Goal: Task Accomplishment & Management: Complete application form

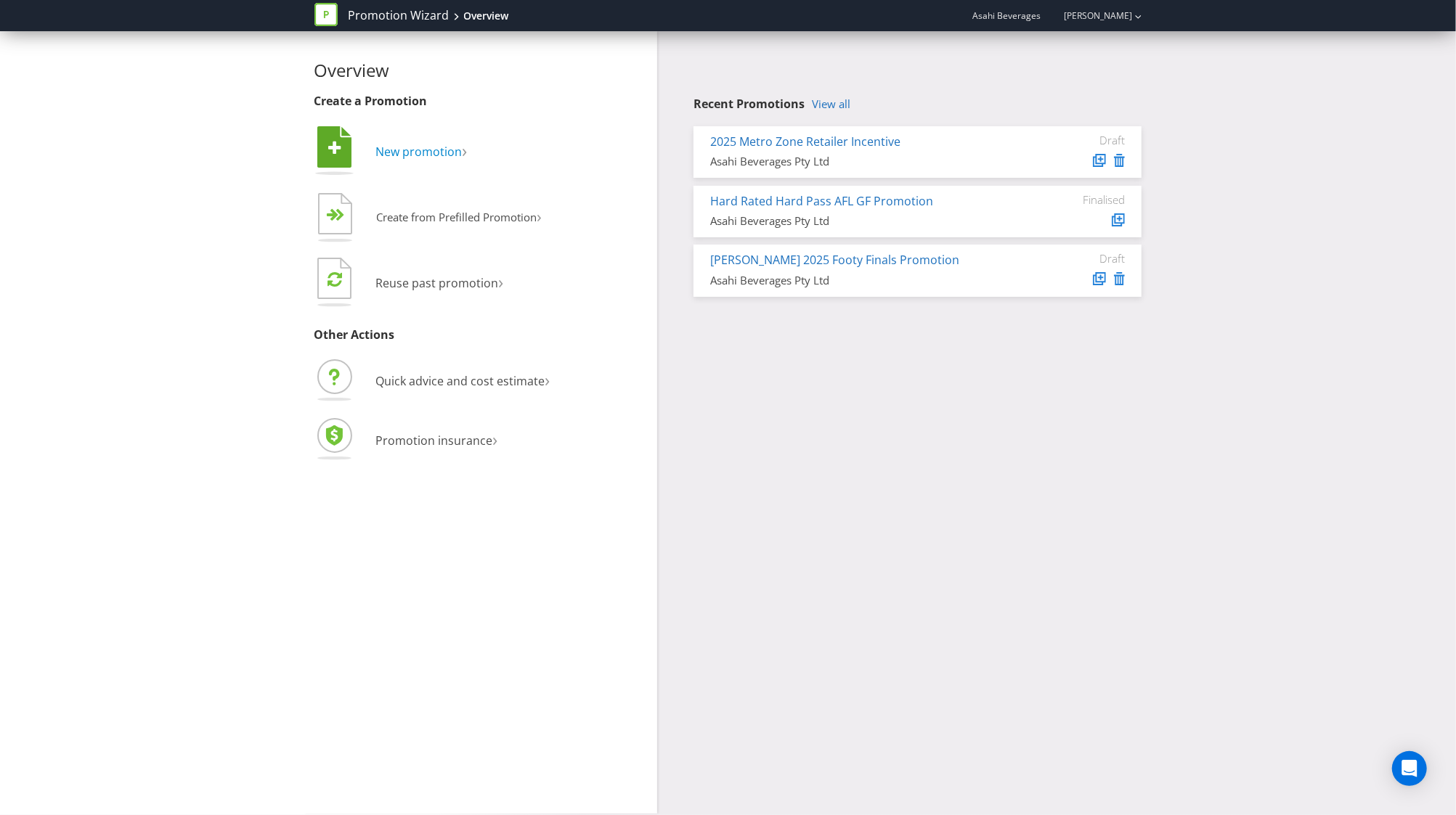
click at [391, 157] on span "New promotion" at bounding box center [419, 151] width 86 height 16
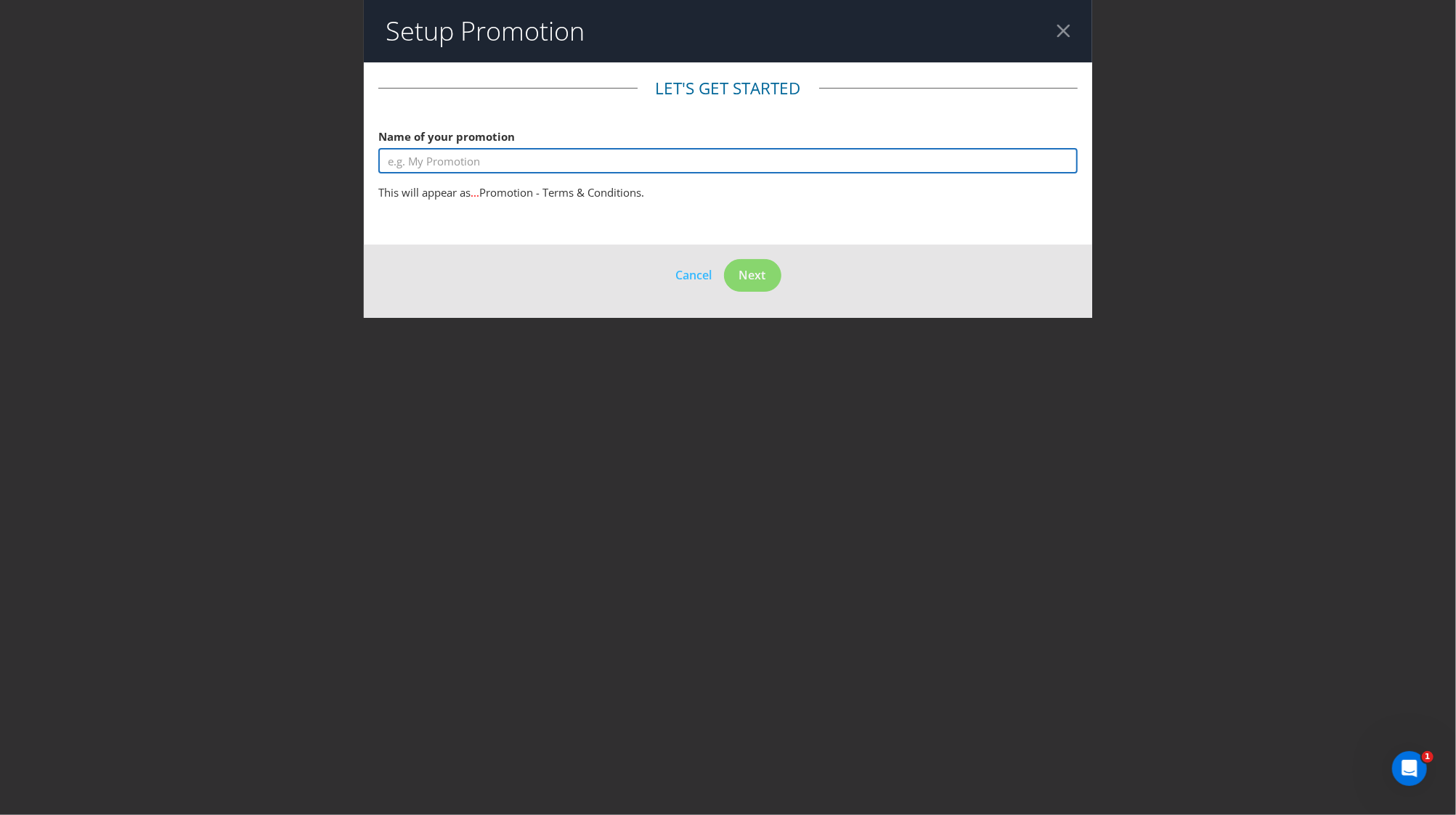
click at [436, 160] on input "text" at bounding box center [728, 160] width 699 height 25
type input "Solo Energy Retailer Incentive"
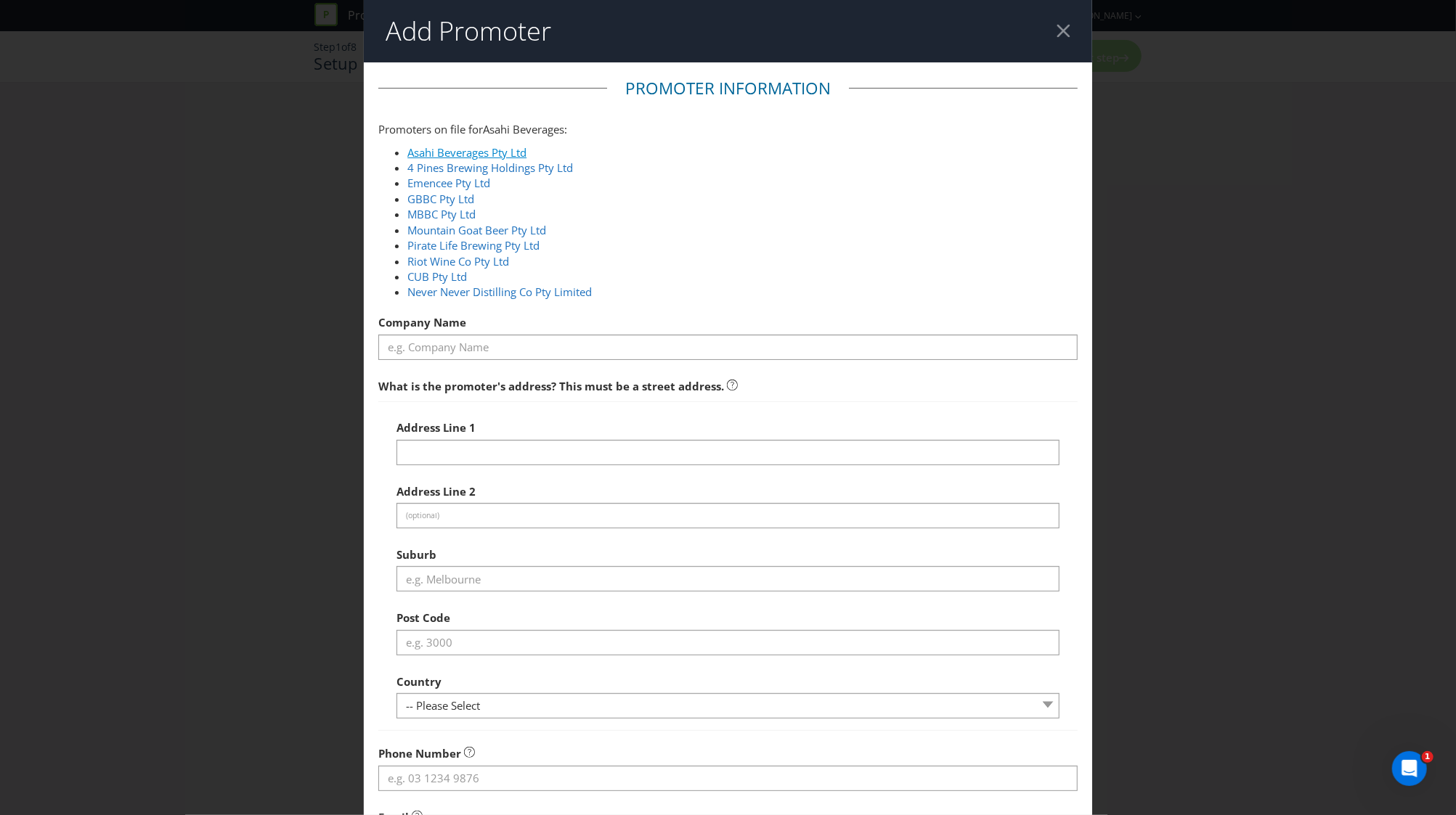
click at [463, 147] on link "Asahi Beverages Pty Ltd" at bounding box center [467, 152] width 119 height 14
type input "Asahi Beverages Pty Ltd"
type input "[STREET_ADDRESS]"
type input "Southbank"
type input "3006"
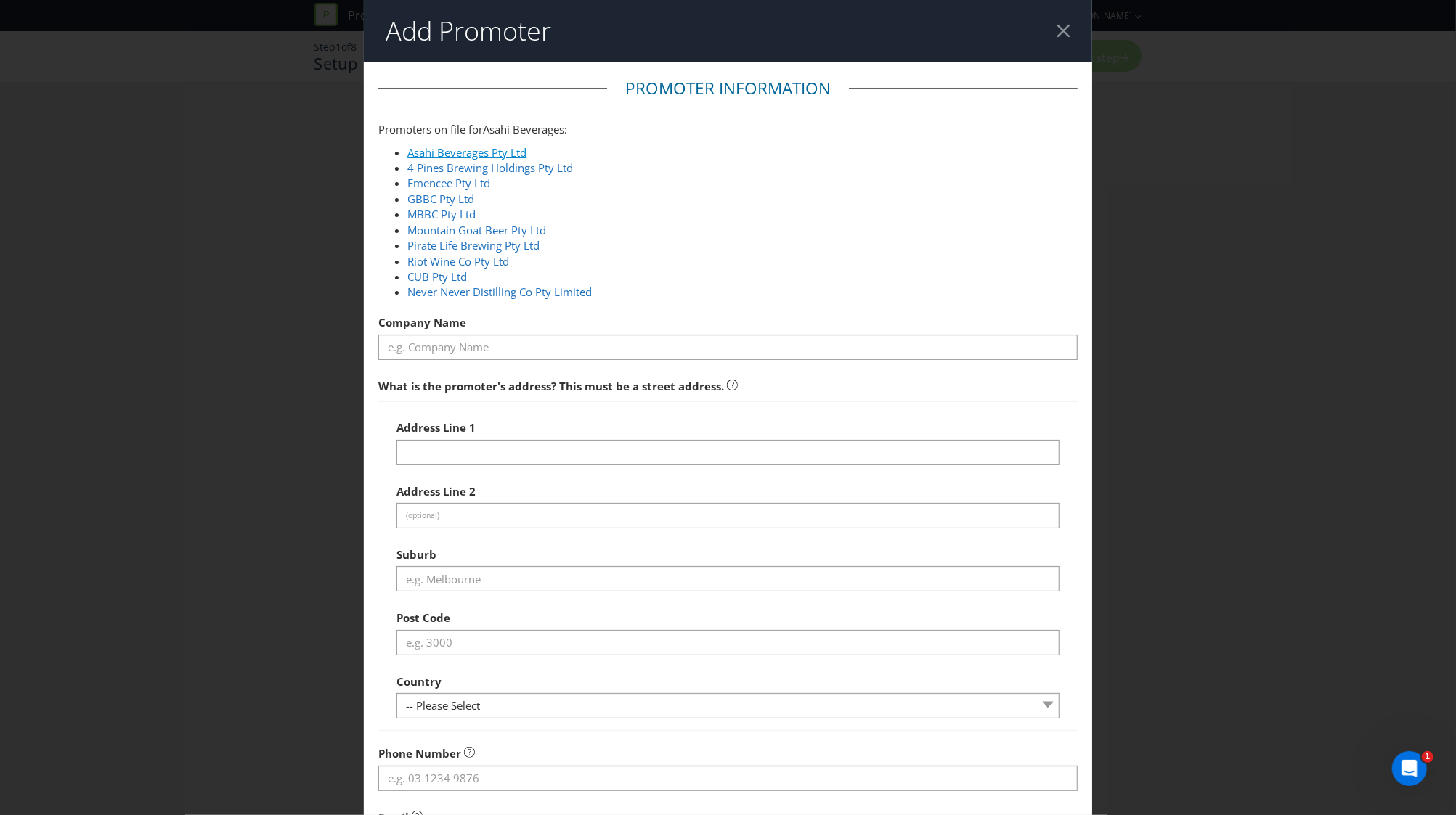
select select "AU"
type input "1800 244 054"
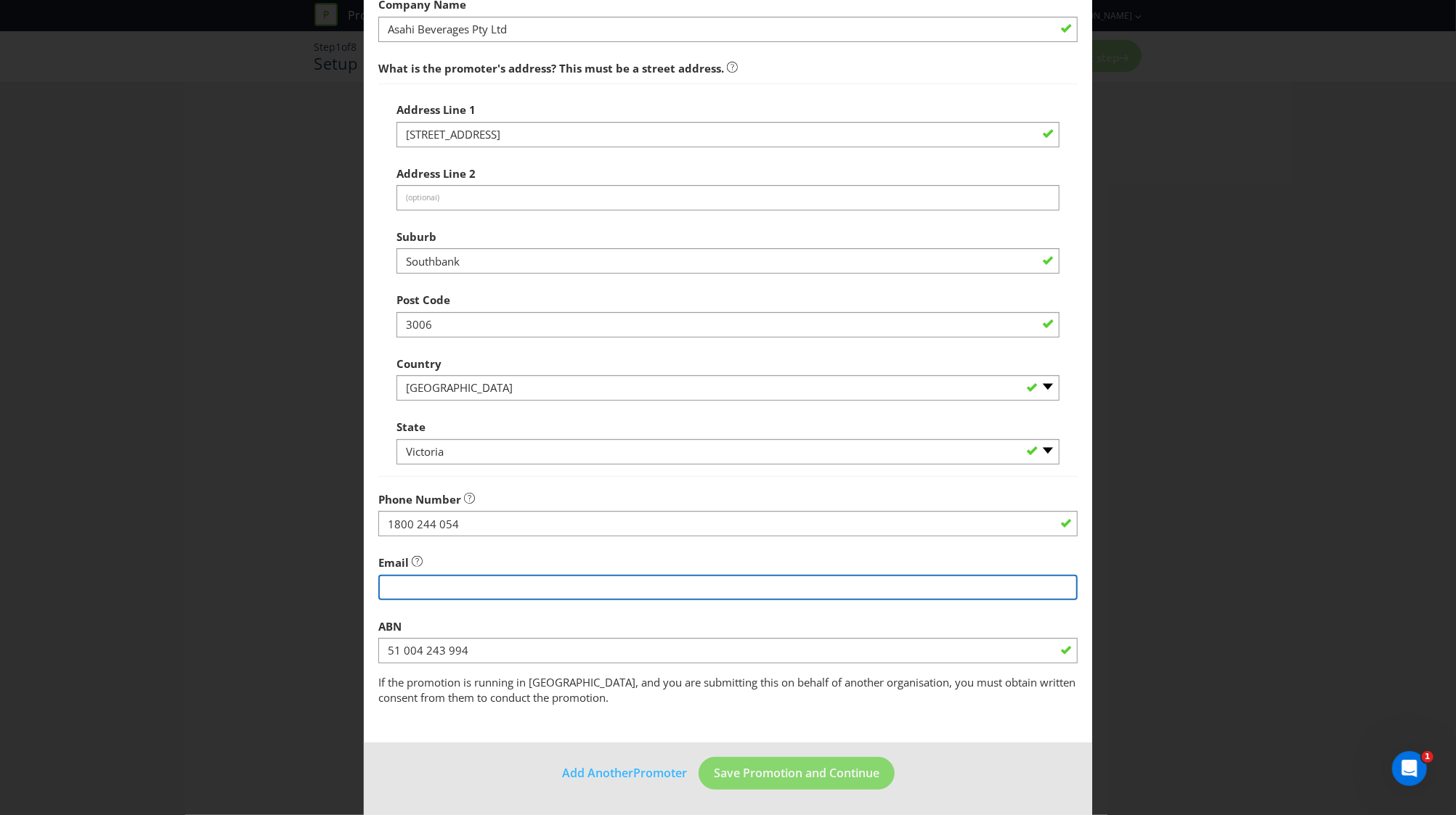
click at [436, 594] on input "string" at bounding box center [728, 588] width 699 height 25
type input "[EMAIL_ADDRESS][DOMAIN_NAME]"
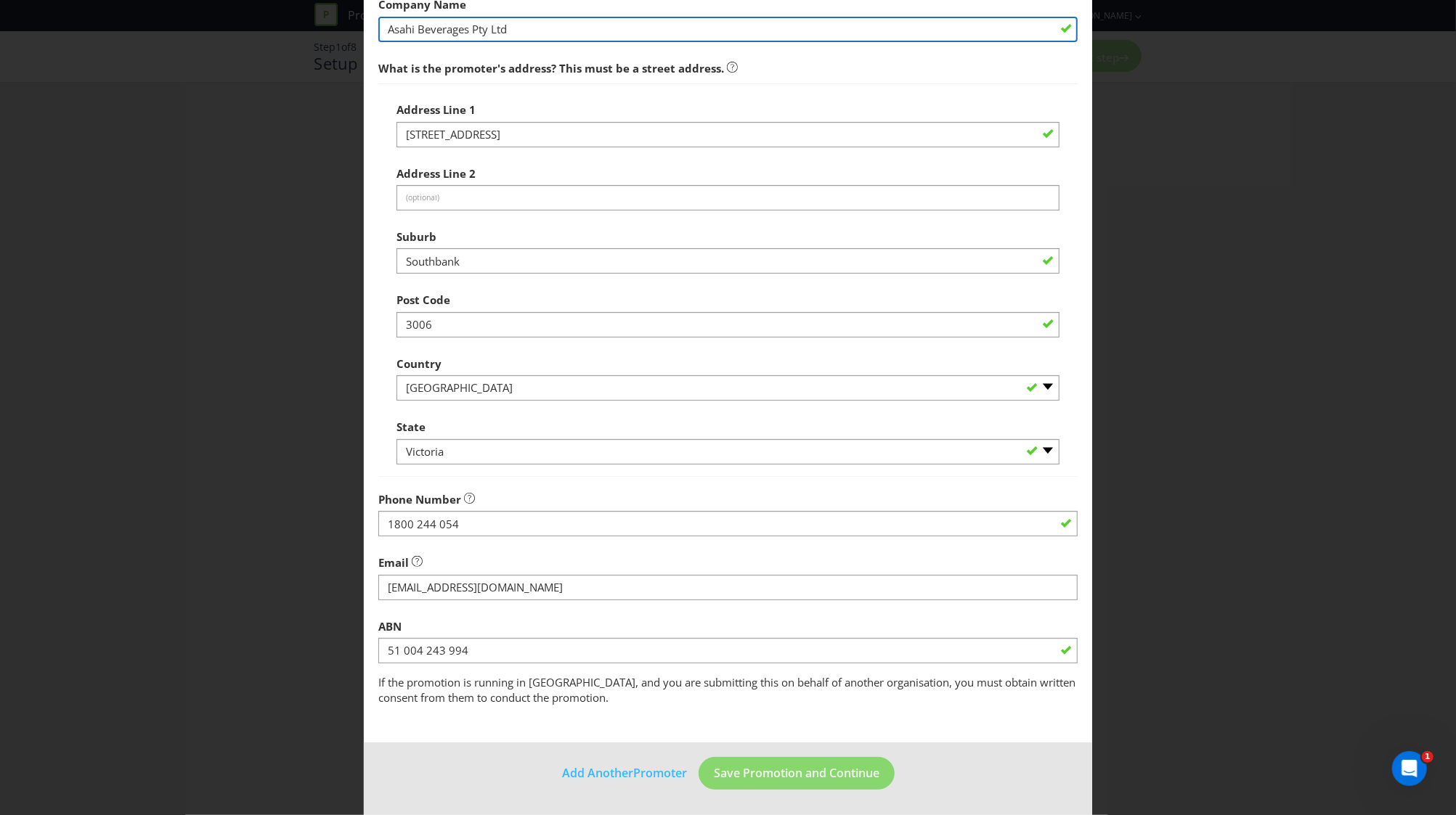
type input "Asahi Beverages"
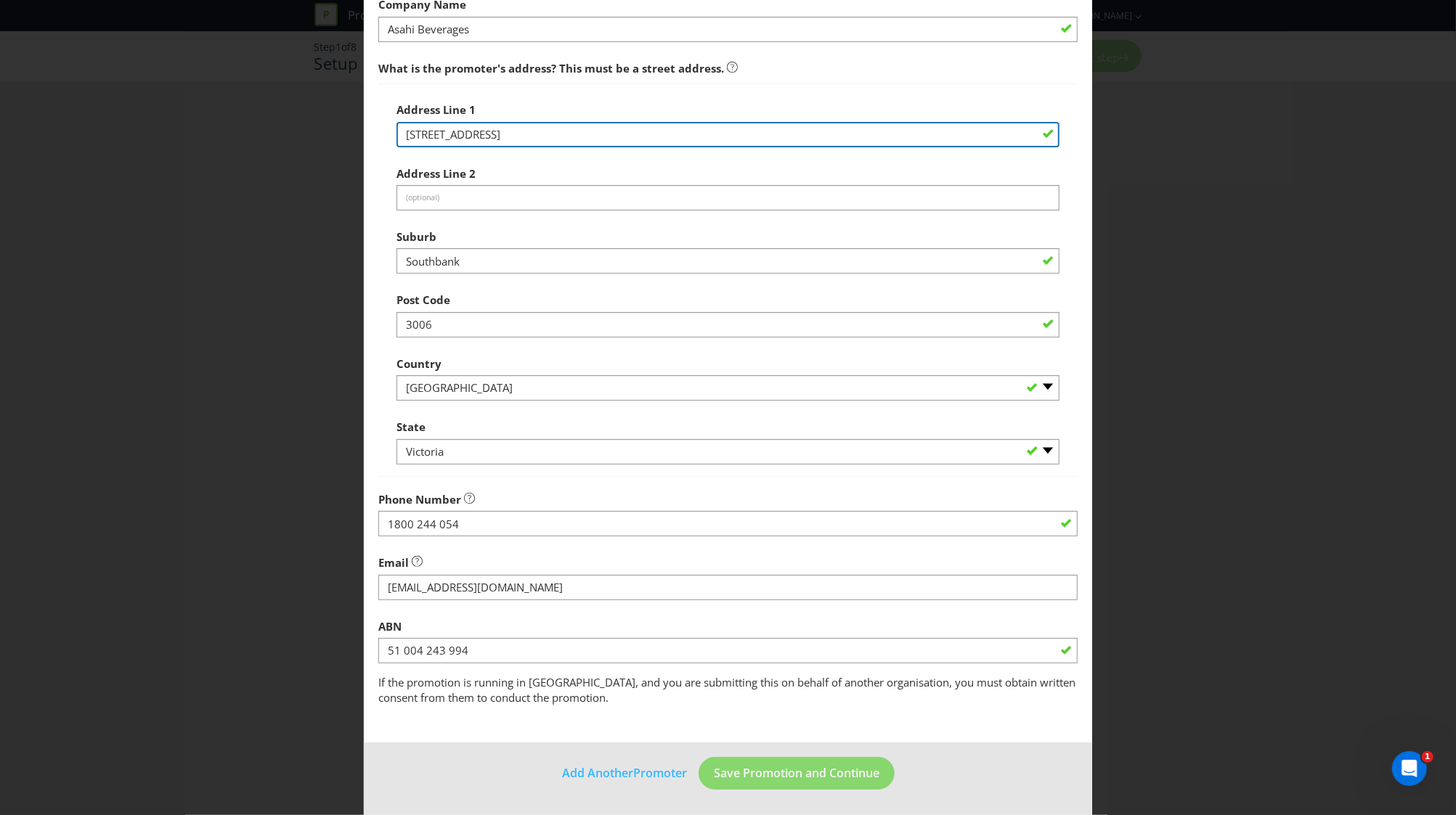
type input "[STREET_ADDRESS]"
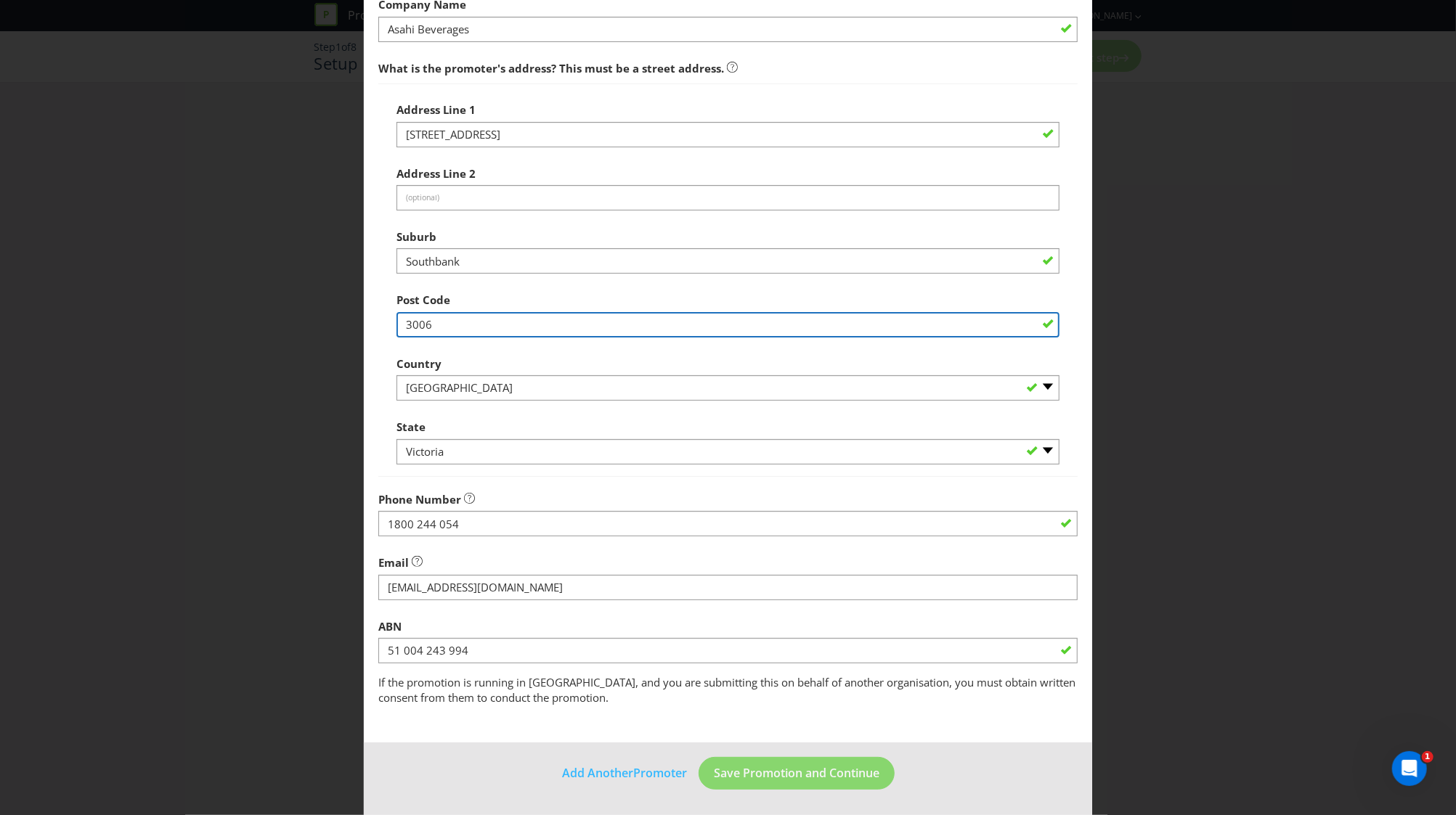
type input "3002"
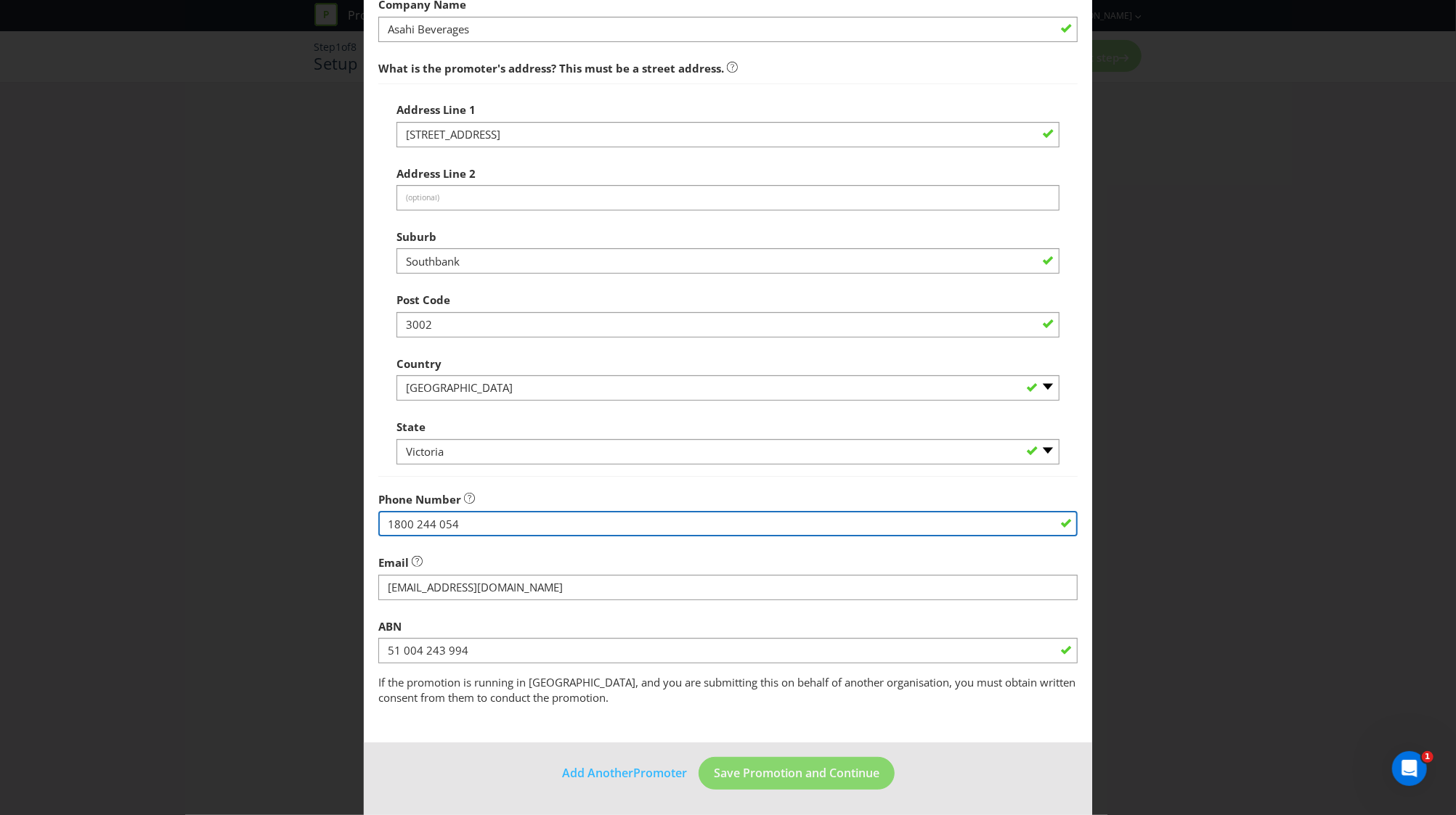
type input "1800244054"
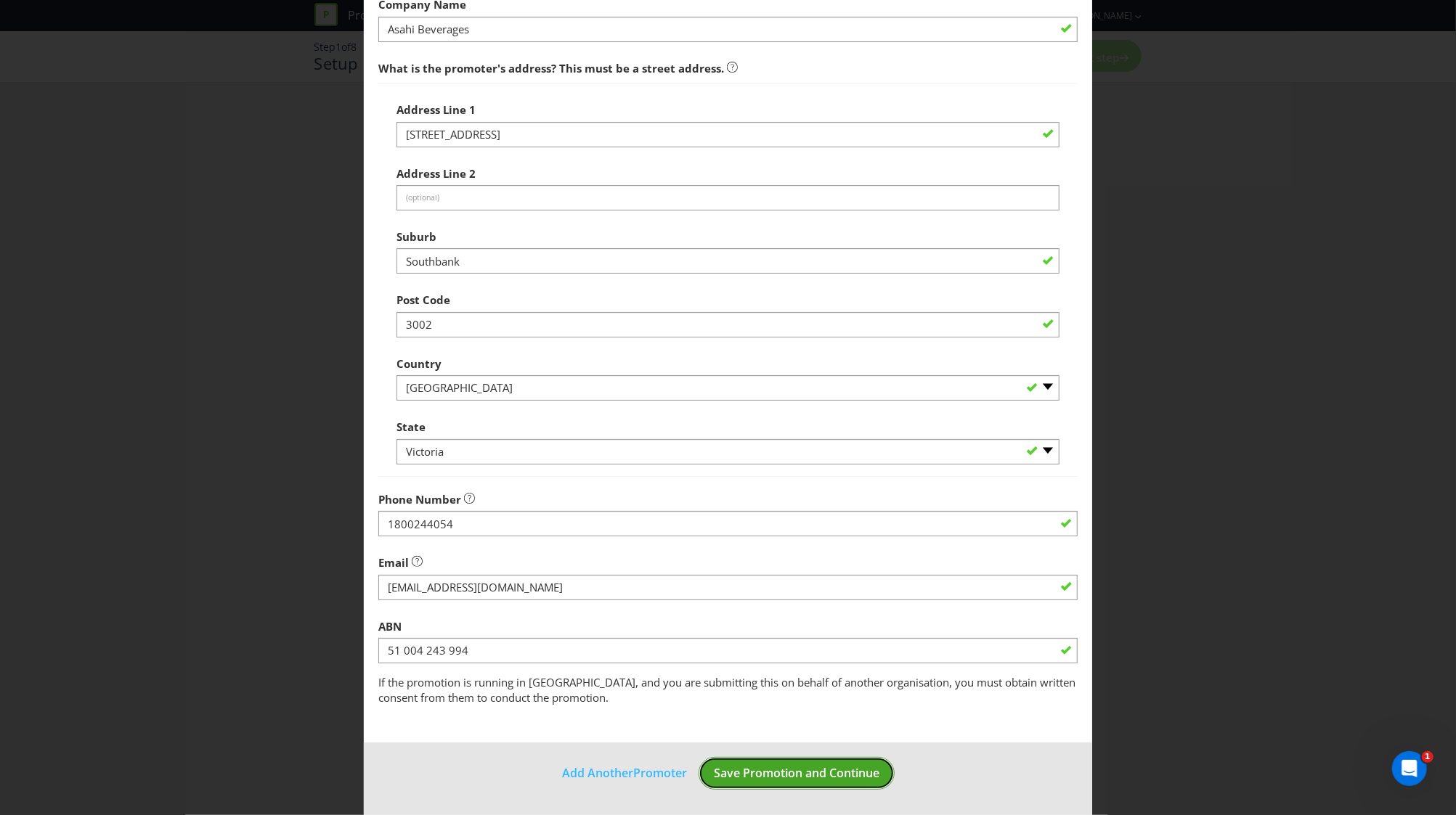
click at [812, 781] on button "Save Promotion and Continue" at bounding box center [796, 773] width 196 height 33
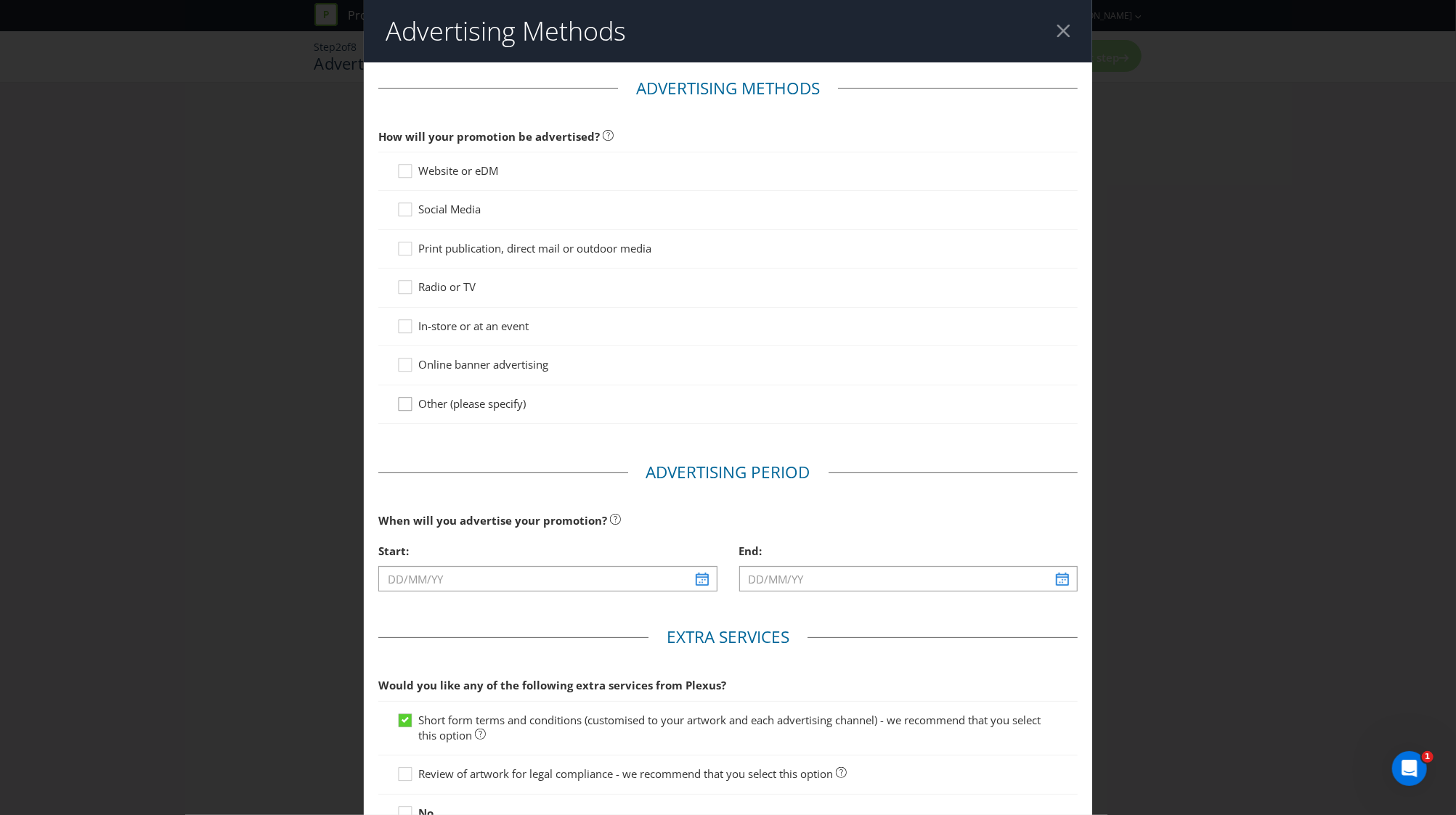
click at [401, 400] on div at bounding box center [405, 399] width 8 height 7
click at [0, 0] on input "Other (please specify)" at bounding box center [0, 0] width 0 height 0
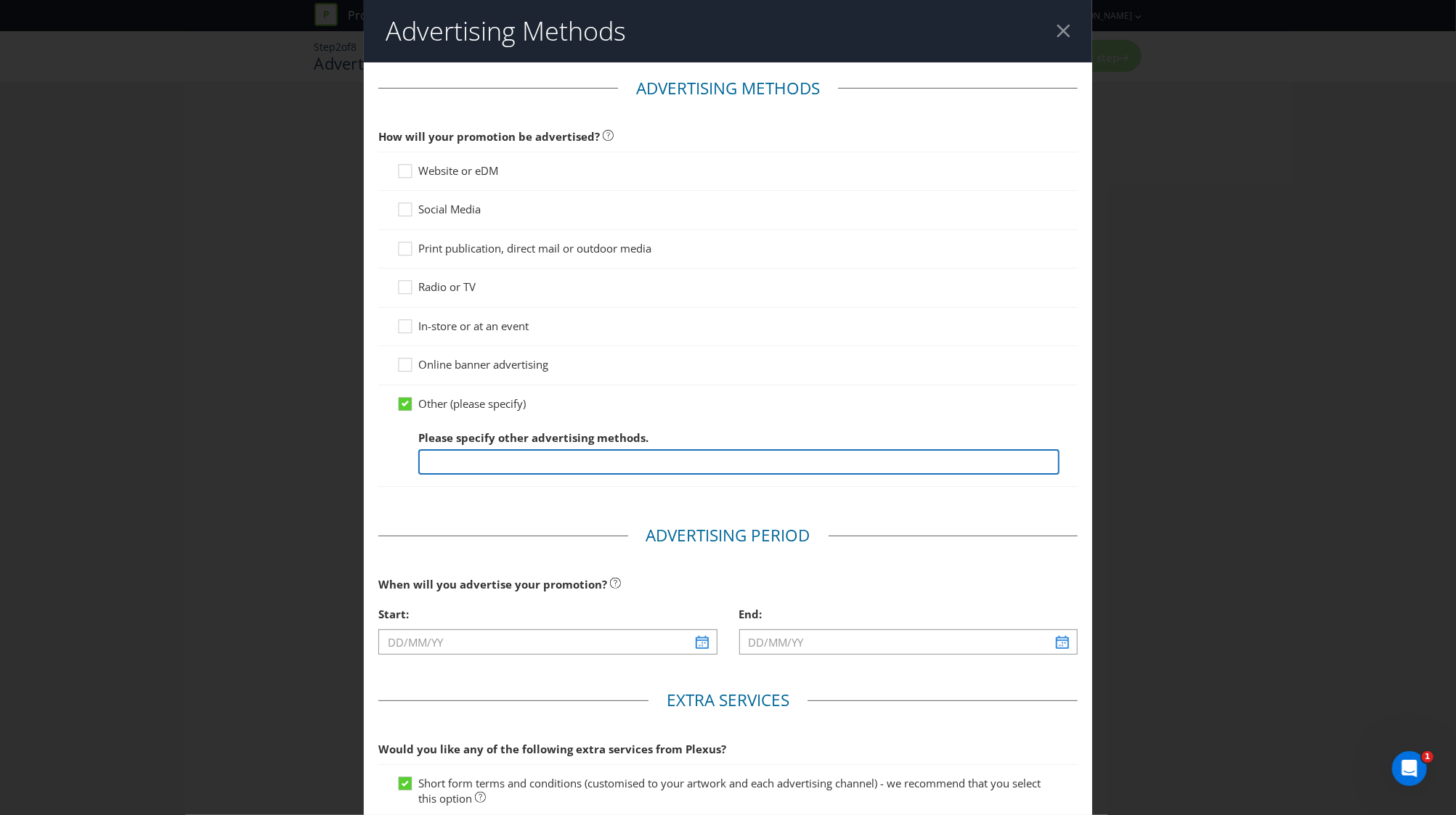
click at [461, 467] on input "text" at bounding box center [738, 462] width 641 height 25
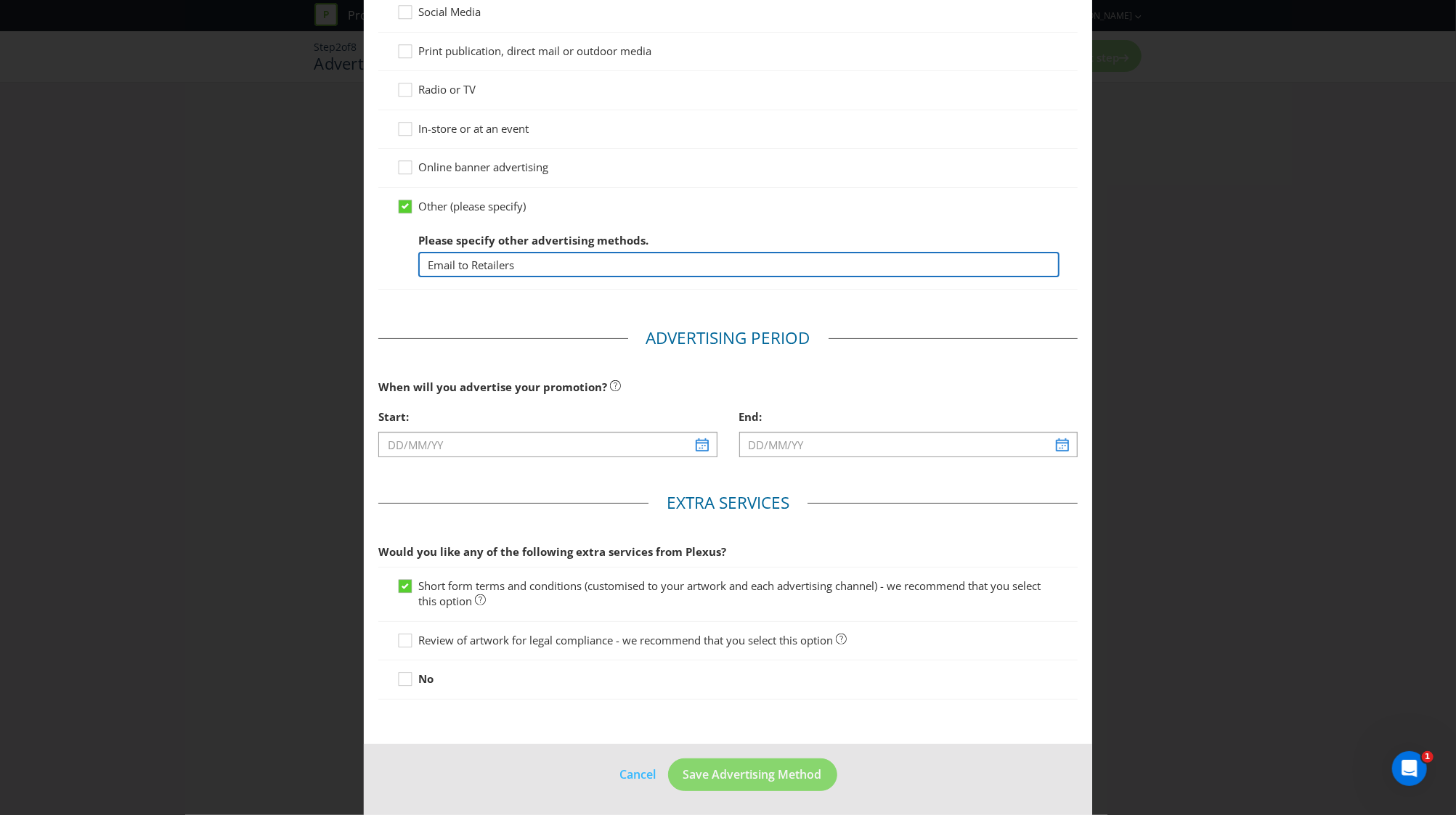
scroll to position [197, 0]
type input "Email to Retailers"
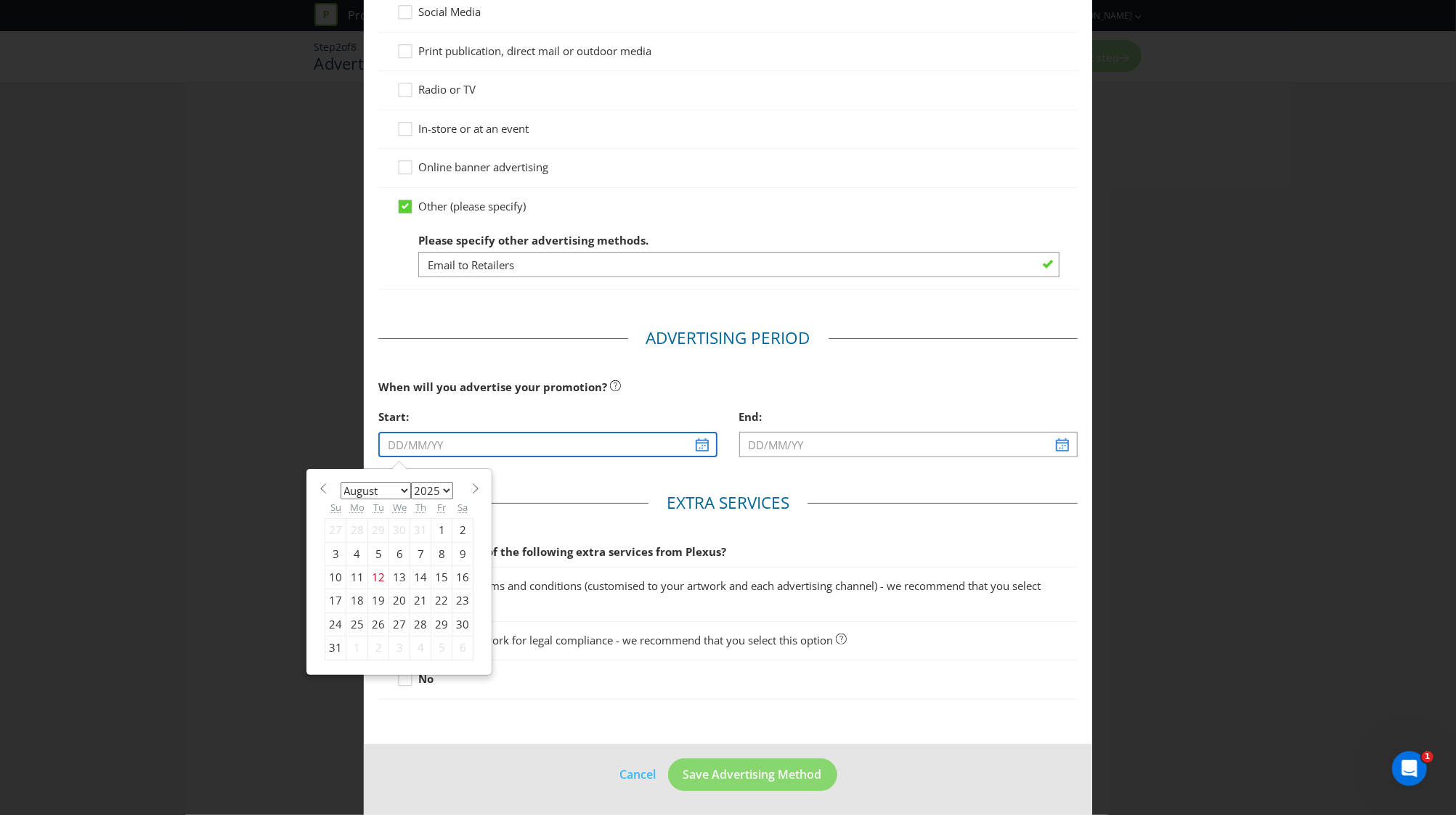
click at [424, 446] on input "text" at bounding box center [547, 445] width 338 height 25
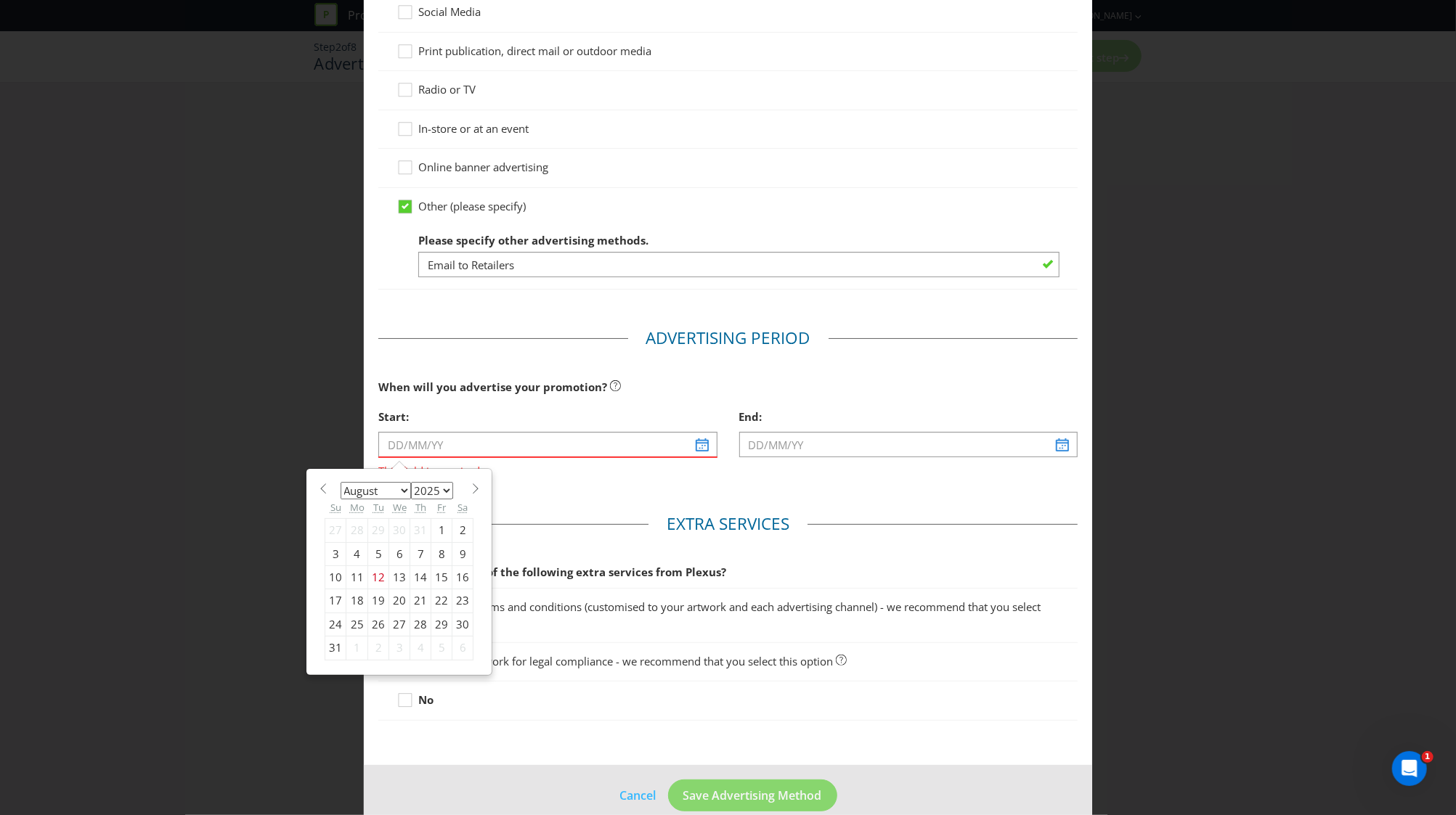
click at [411, 490] on select "2025 2026 2027 2028 2029 2030 2031 2032 2033 2034 2035" at bounding box center [432, 490] width 42 height 17
click at [397, 485] on select "January February March April May June July August September October November De…" at bounding box center [376, 490] width 71 height 17
select select "9"
click at [341, 482] on select "January February March April May June July August September October November De…" at bounding box center [376, 490] width 71 height 17
click at [395, 528] on div "1" at bounding box center [400, 530] width 21 height 23
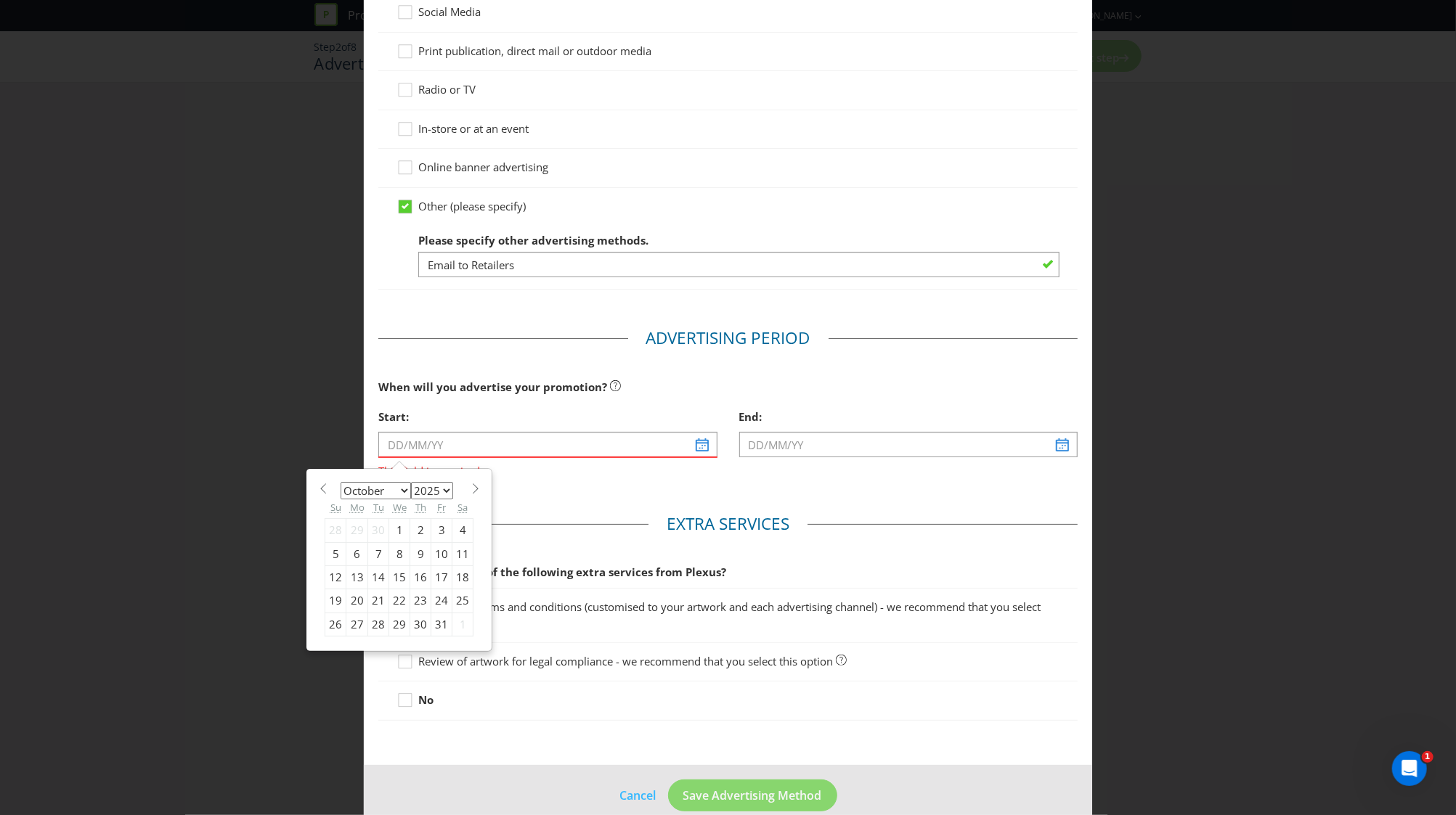
type input "[DATE]"
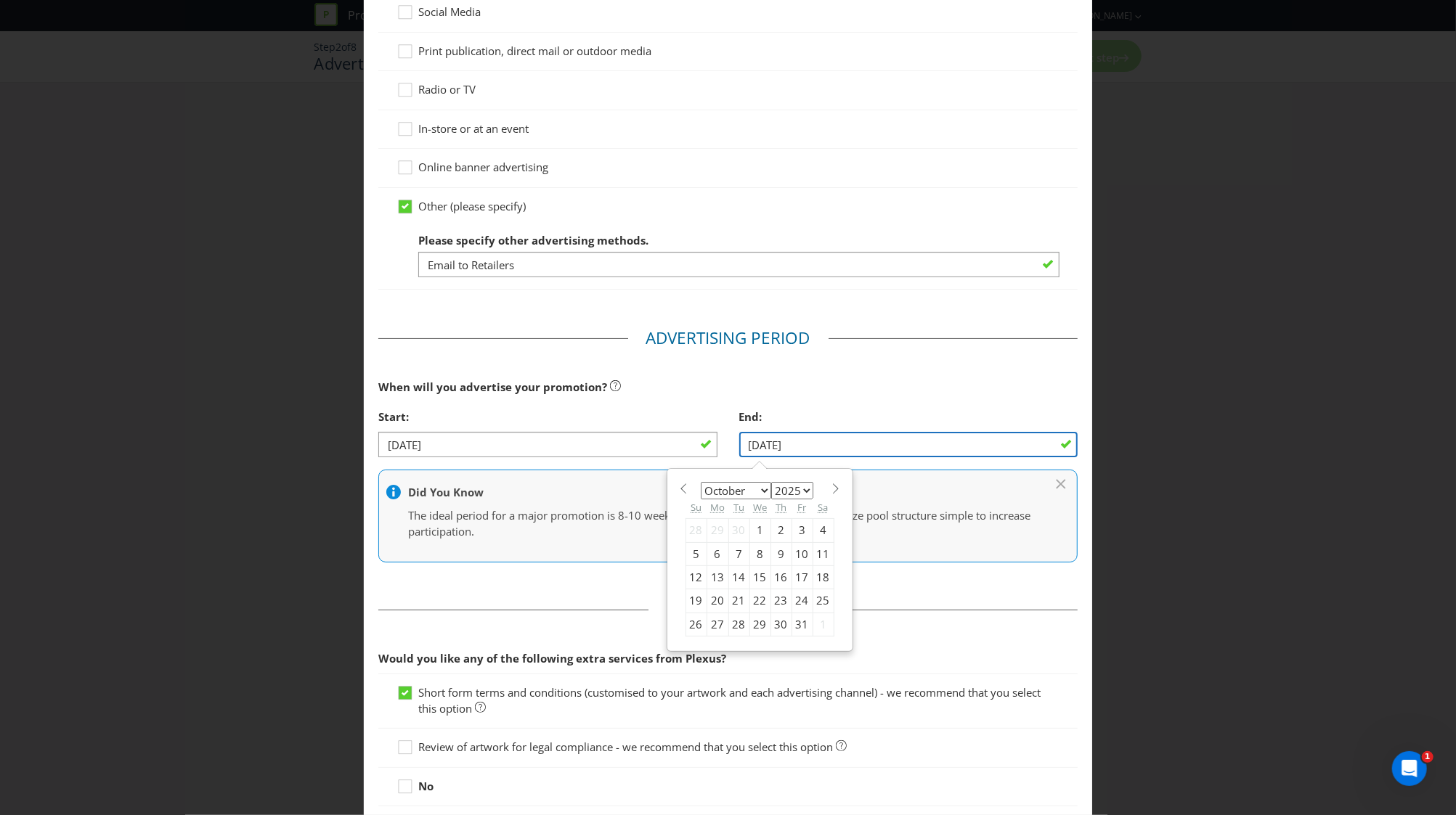
click at [815, 452] on input "[DATE]" at bounding box center [908, 445] width 338 height 25
click at [791, 621] on div "31" at bounding box center [802, 624] width 21 height 23
type input "[DATE]"
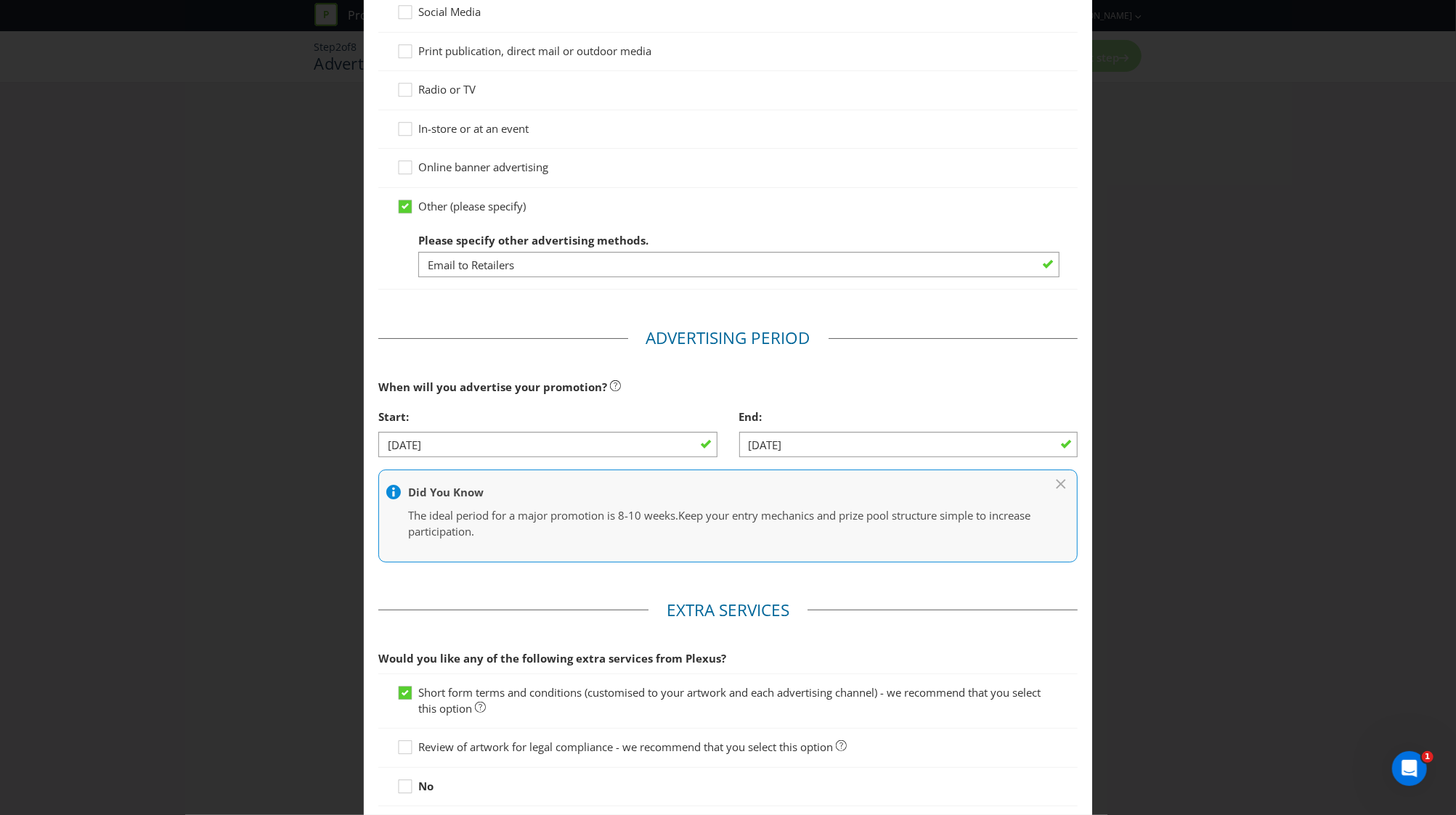
scroll to position [305, 0]
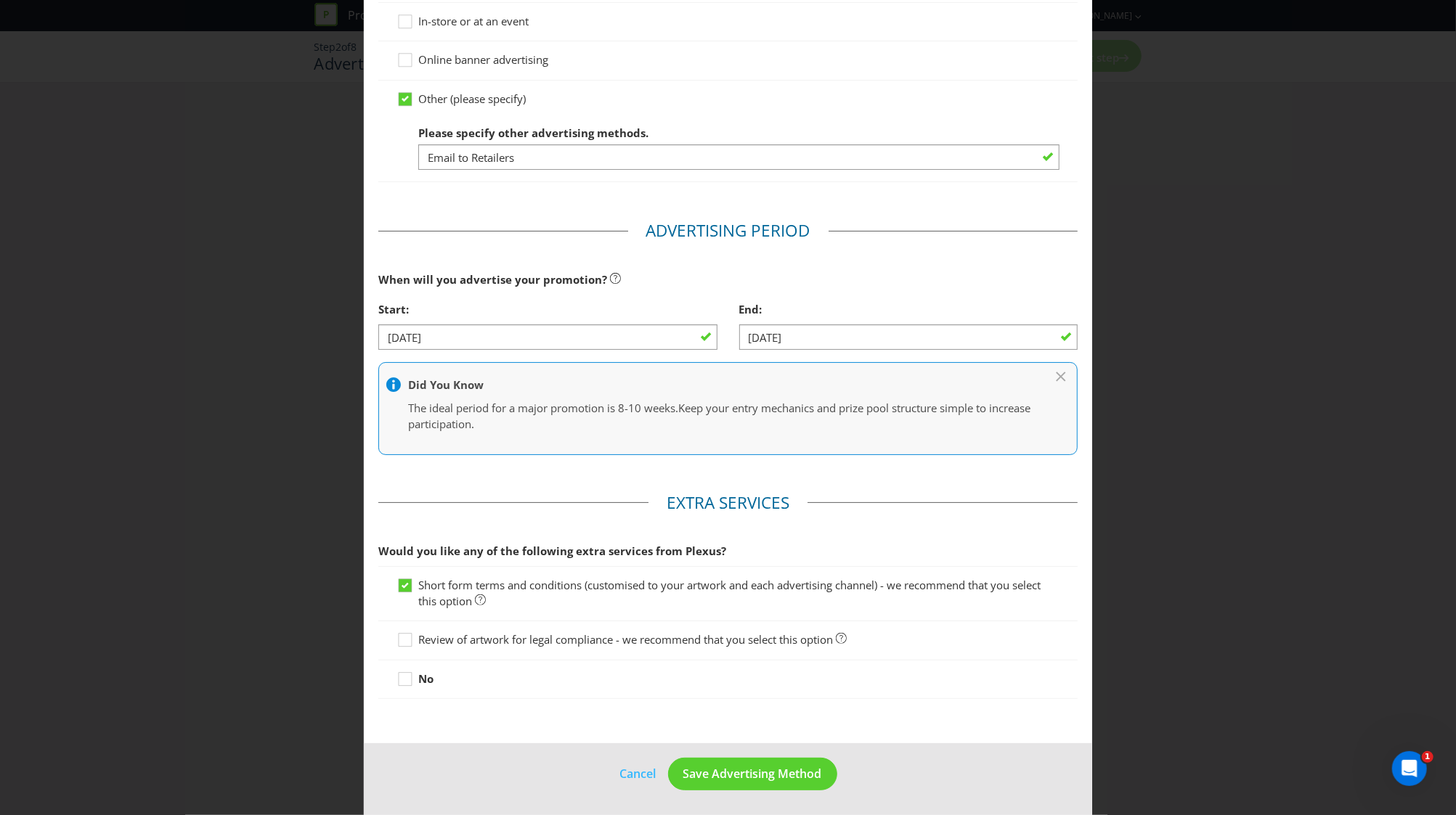
click at [407, 647] on div at bounding box center [728, 648] width 663 height 1
click at [398, 643] on icon at bounding box center [407, 643] width 22 height 22
click at [0, 0] on input "Review of artwork for legal compliance - we recommend that you select this opti…" at bounding box center [0, 0] width 0 height 0
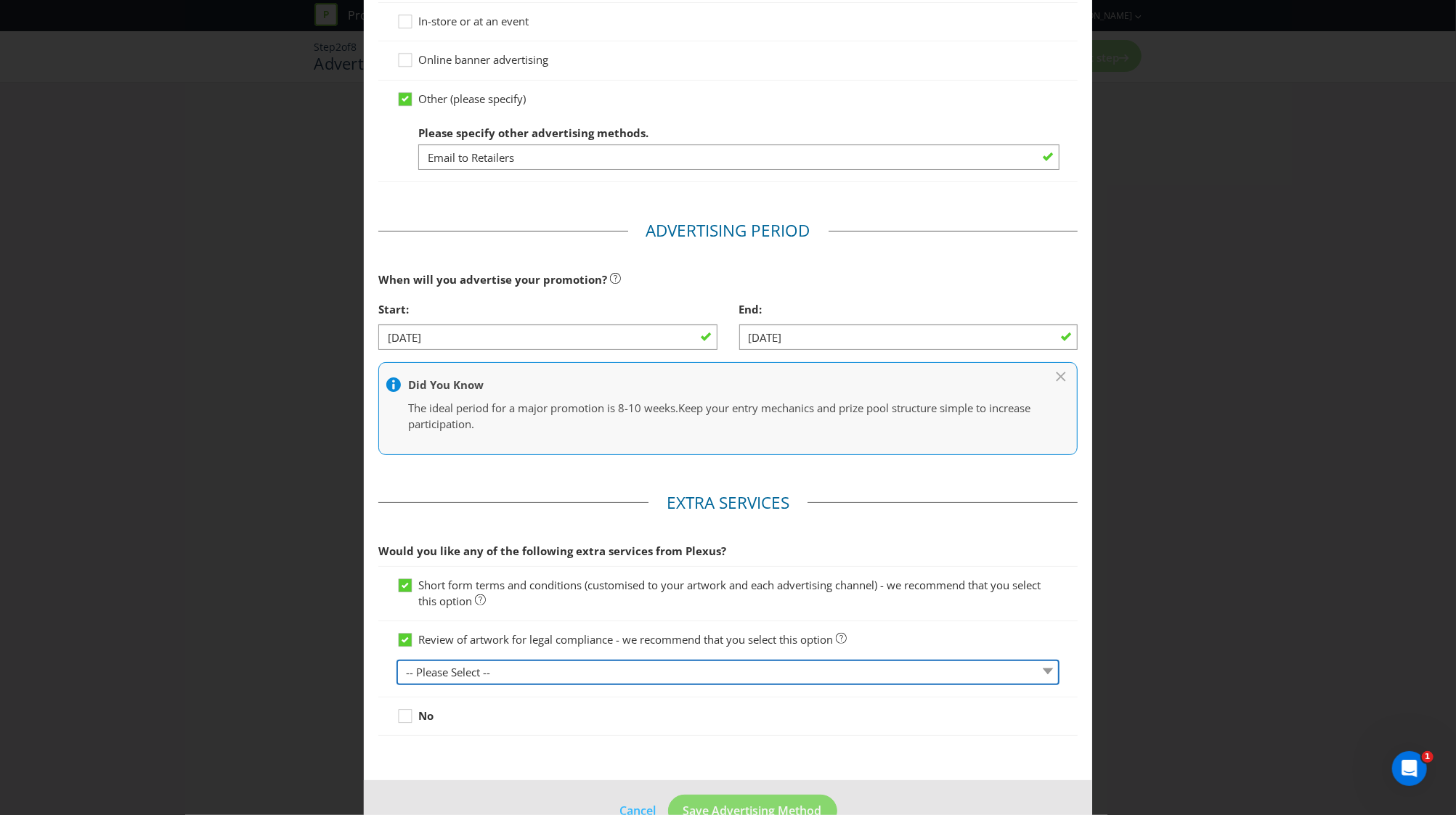
click at [505, 677] on select "-- Please Select -- 1 piece 2-4 pieces (provided at same time) 5-7 pieces (prov…" at bounding box center [728, 673] width 663 height 25
select select "MARKETING_REVIEW_1"
click at [396, 660] on select "-- Please Select -- 1 piece 2-4 pieces (provided at same time) 5-7 pieces (prov…" at bounding box center [728, 673] width 663 height 25
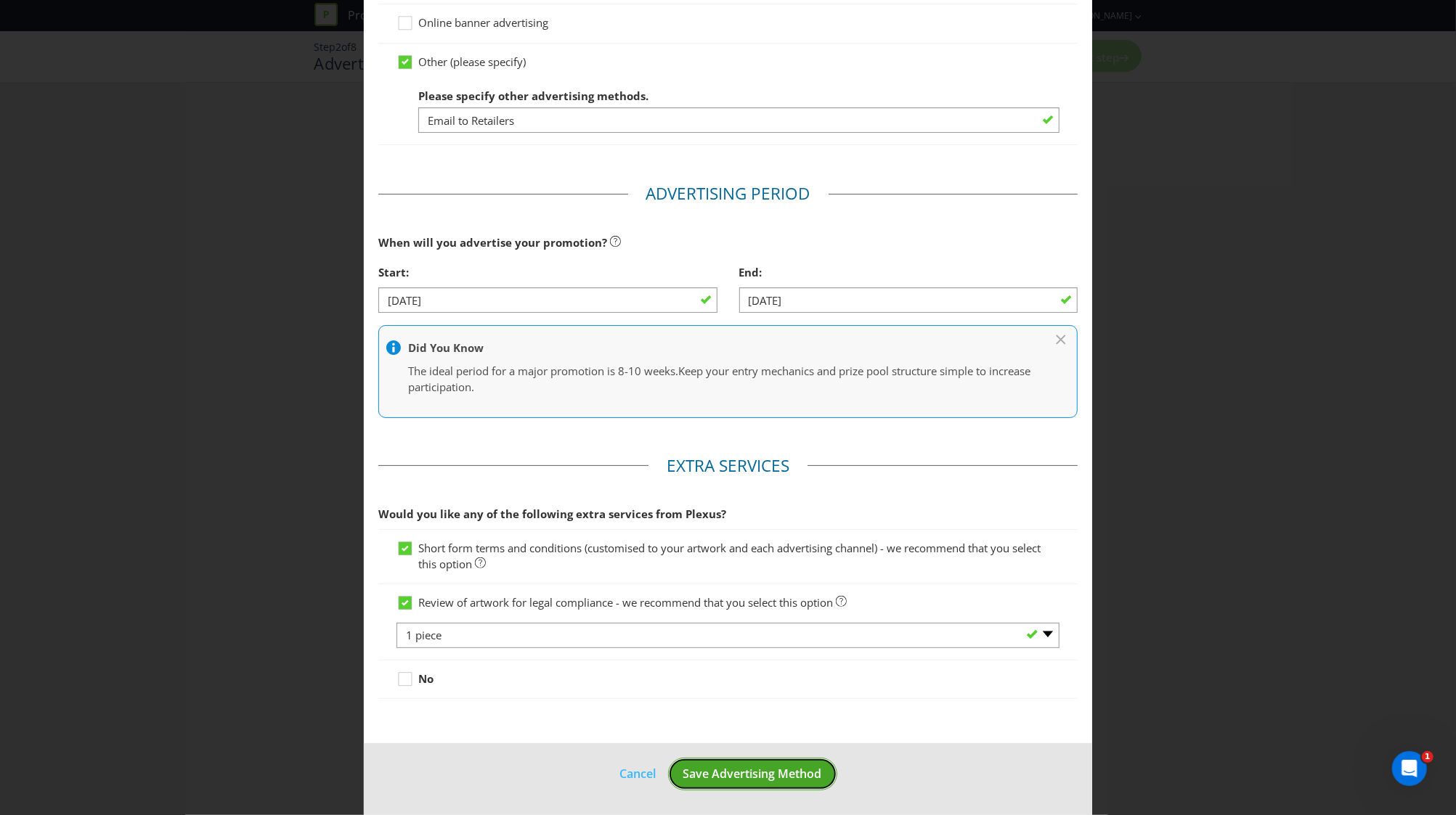
click at [720, 769] on span "Save Advertising Method" at bounding box center [752, 773] width 139 height 16
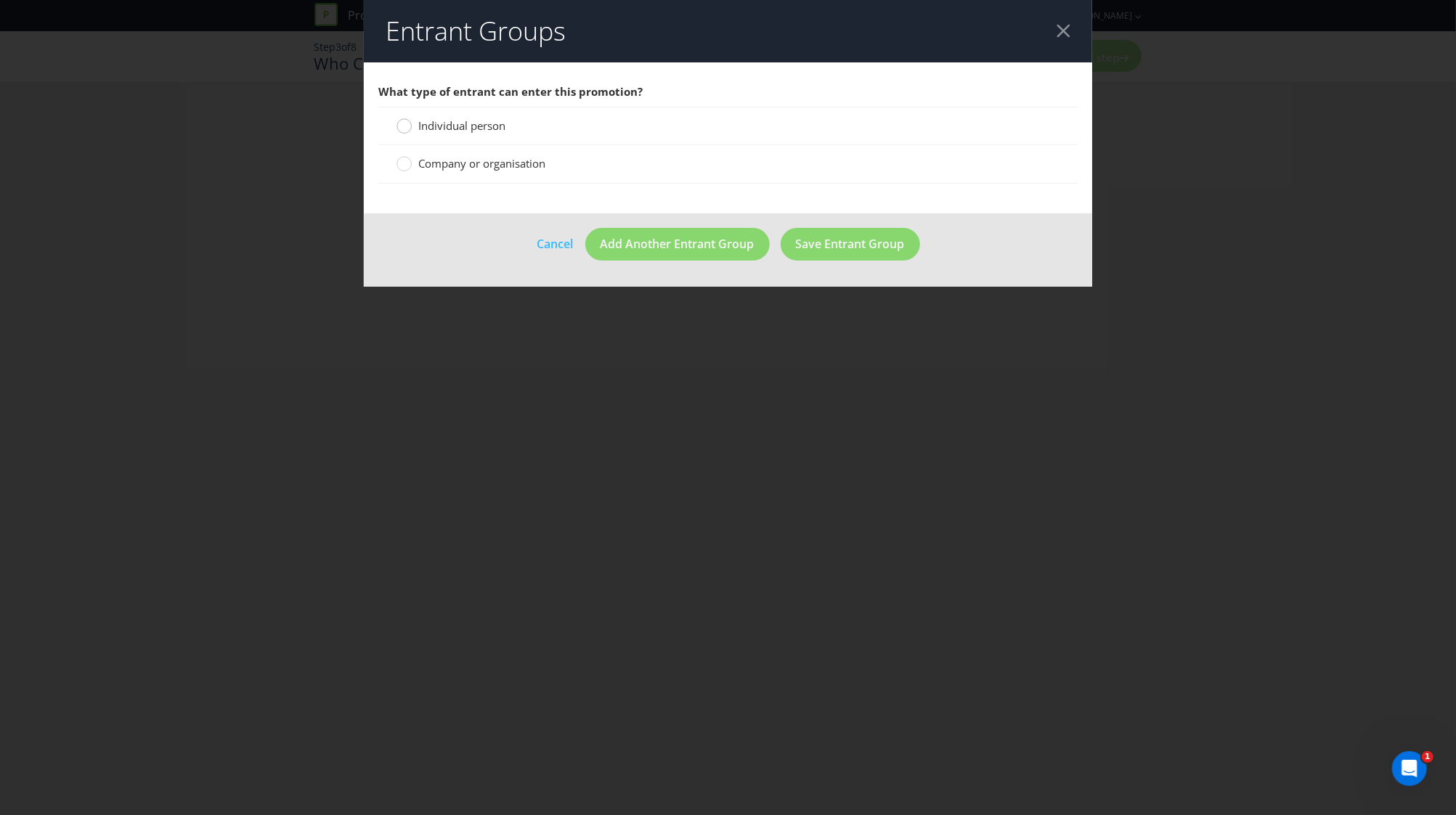
click at [402, 124] on circle at bounding box center [404, 126] width 14 height 14
click at [0, 0] on input "Individual person" at bounding box center [0, 0] width 0 height 0
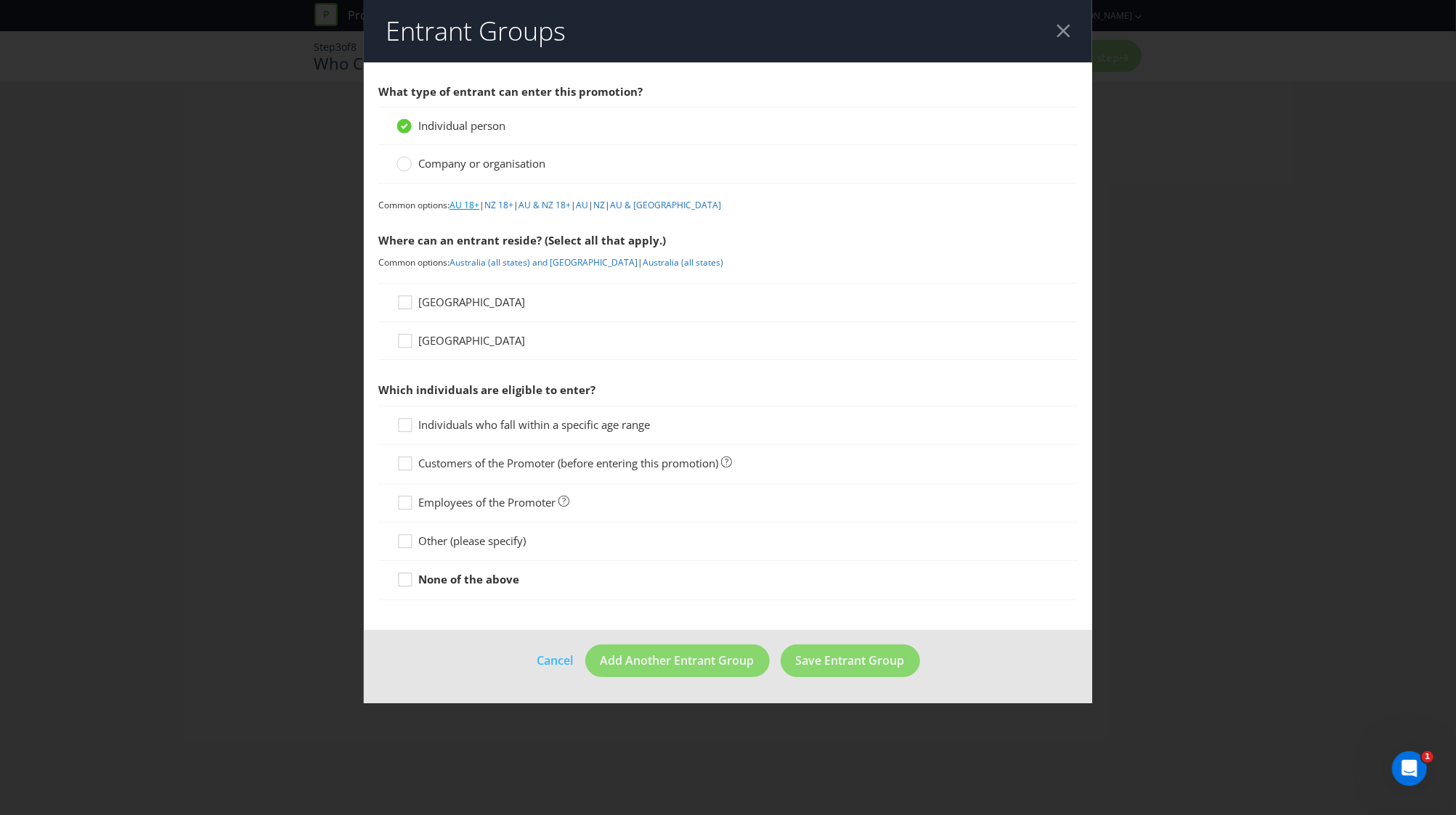
click at [470, 208] on link "AU 18+" at bounding box center [464, 205] width 30 height 12
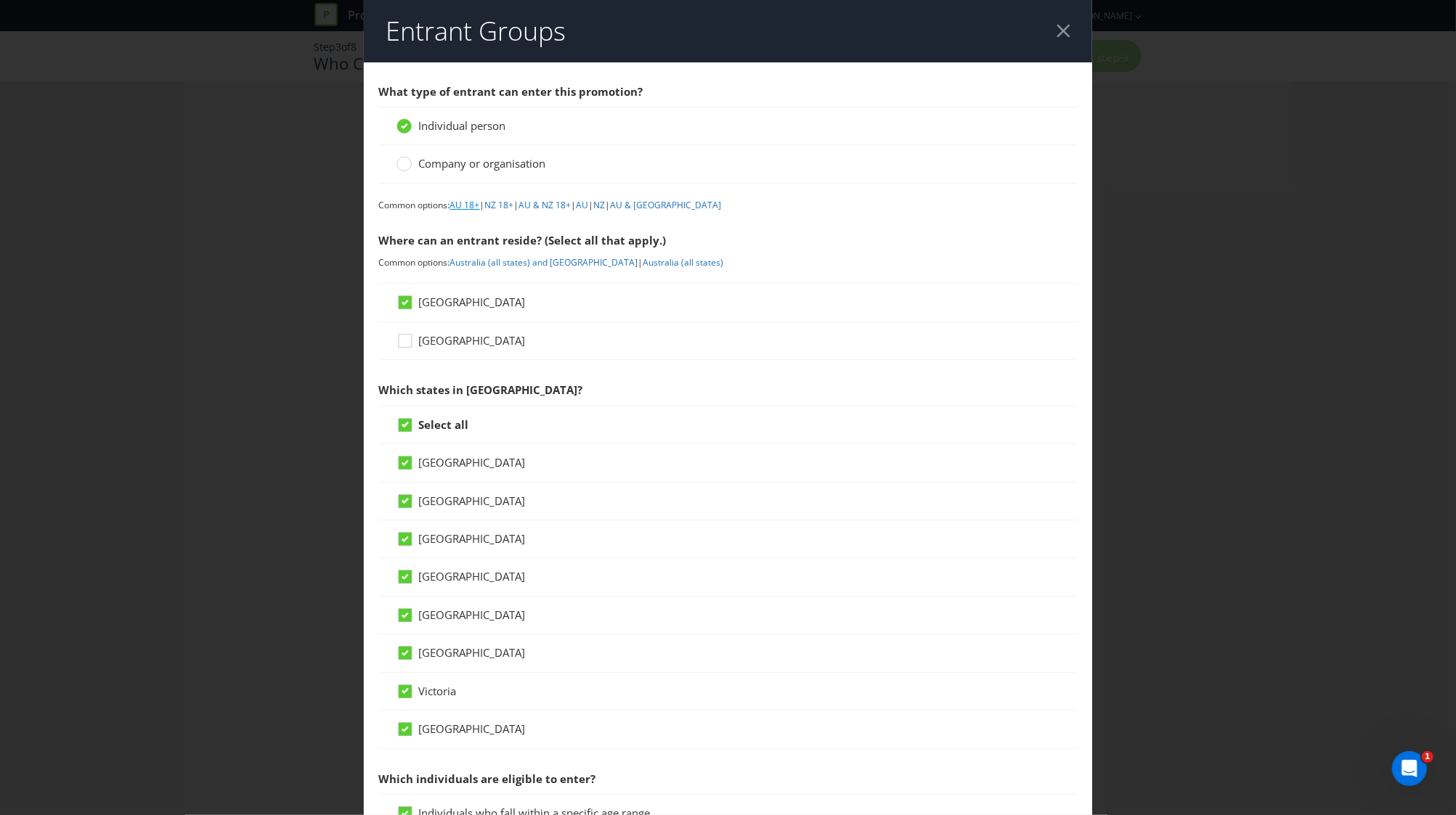
scroll to position [423, 0]
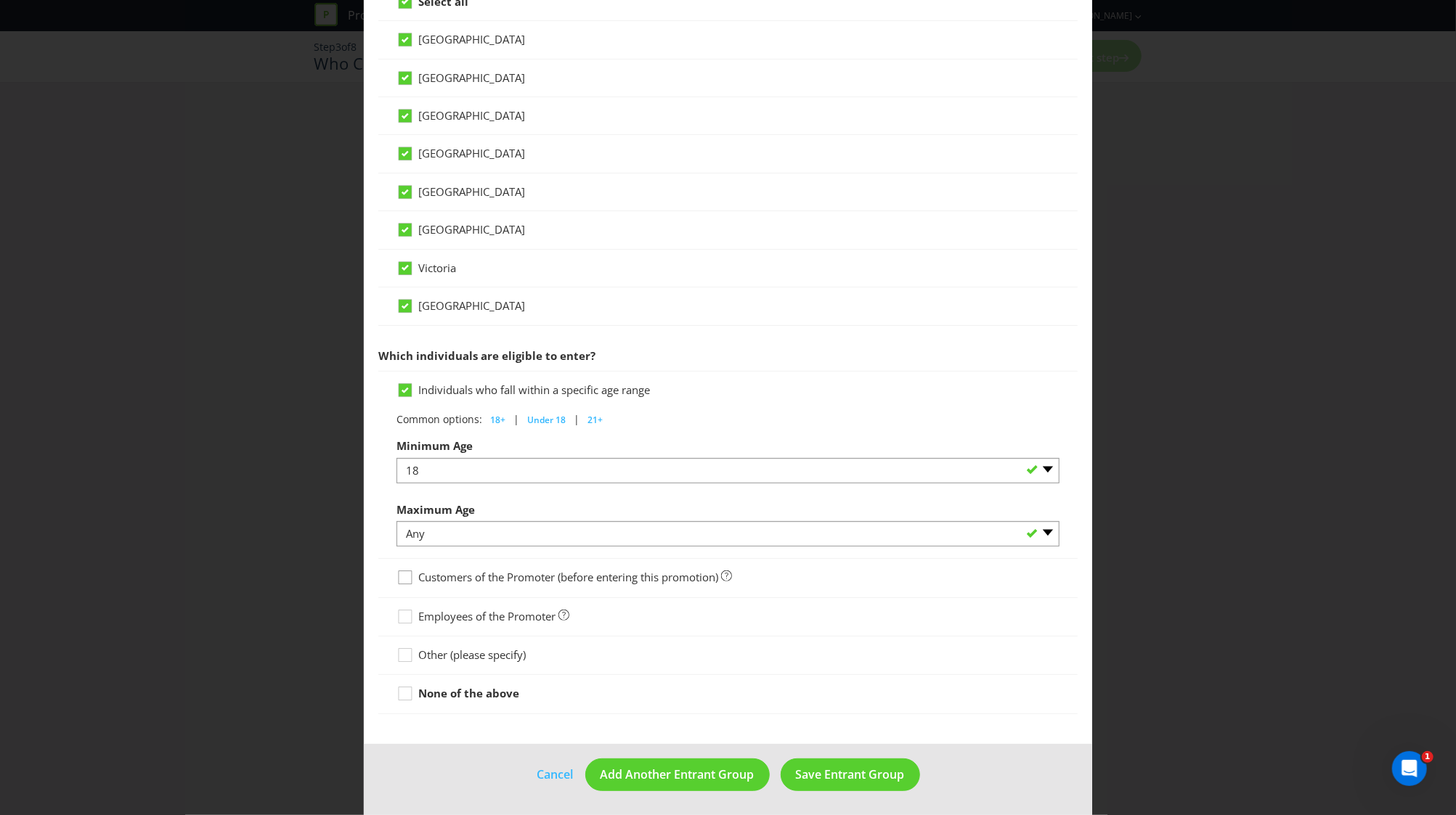
click at [404, 576] on icon at bounding box center [407, 580] width 22 height 22
click at [0, 0] on input "Customers of the Promoter (before entering this promotion)" at bounding box center [0, 0] width 0 height 0
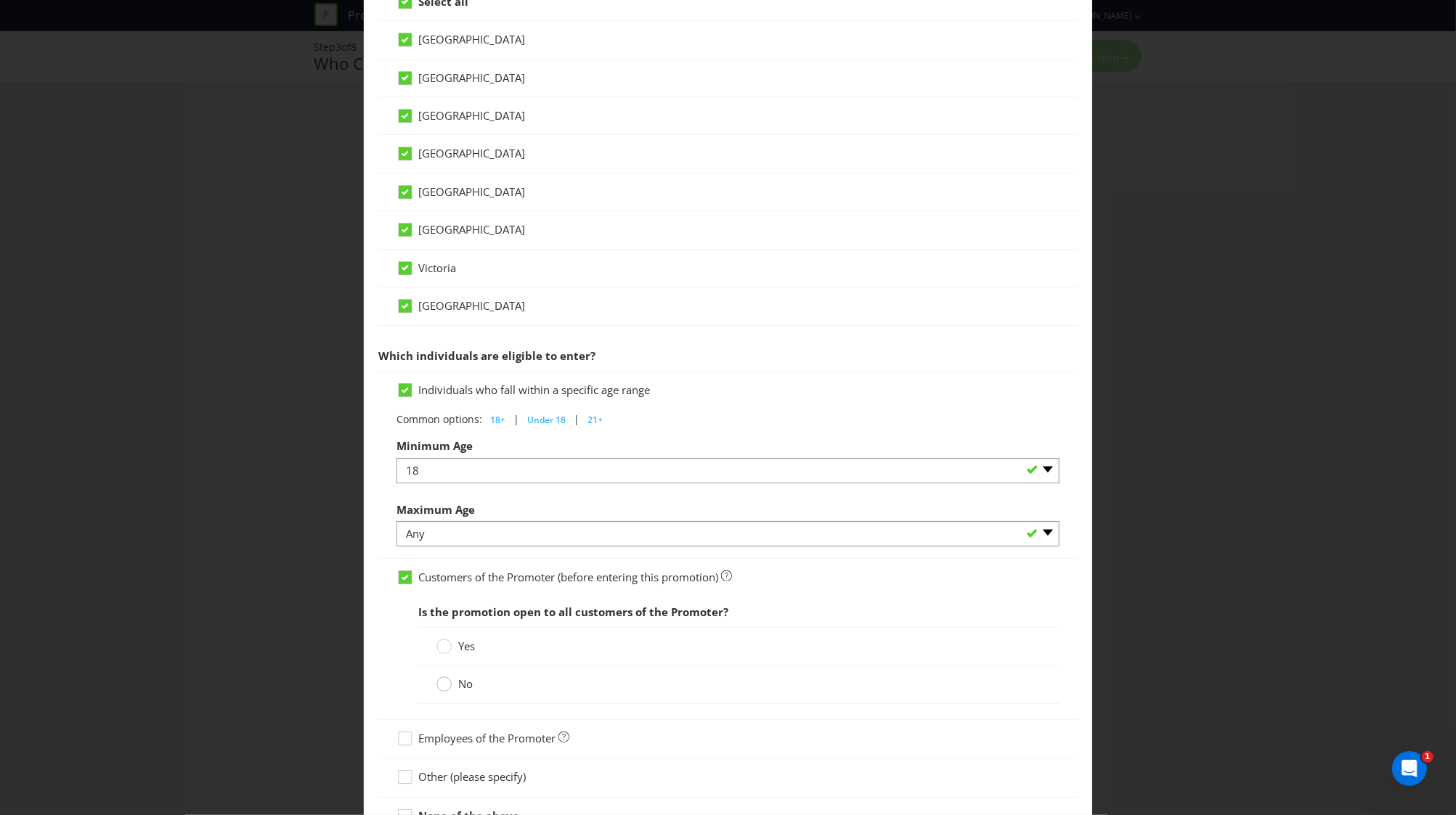
click at [446, 682] on circle at bounding box center [444, 684] width 14 height 14
click at [0, 0] on input "No" at bounding box center [0, 0] width 0 height 0
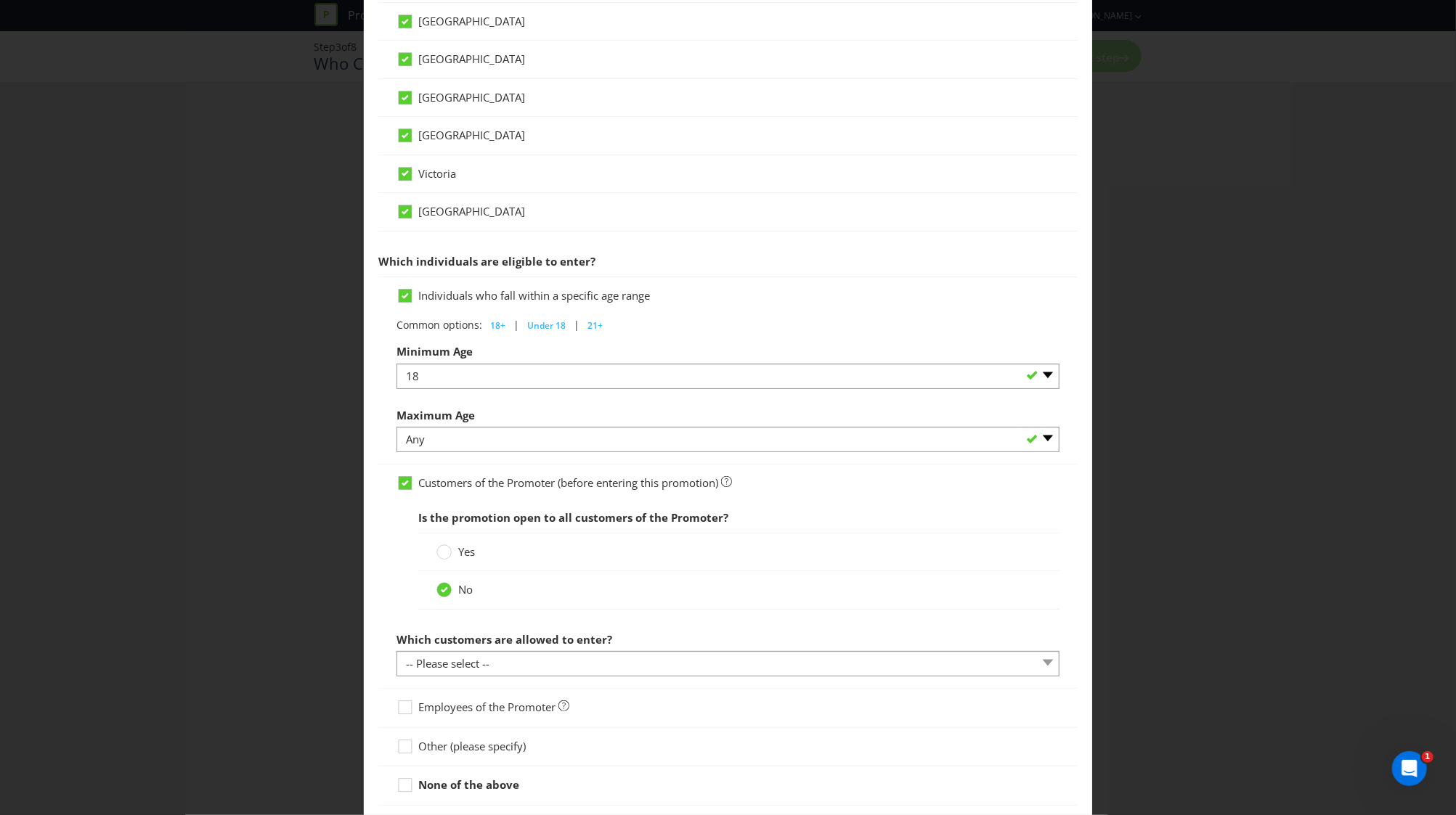
scroll to position [510, 0]
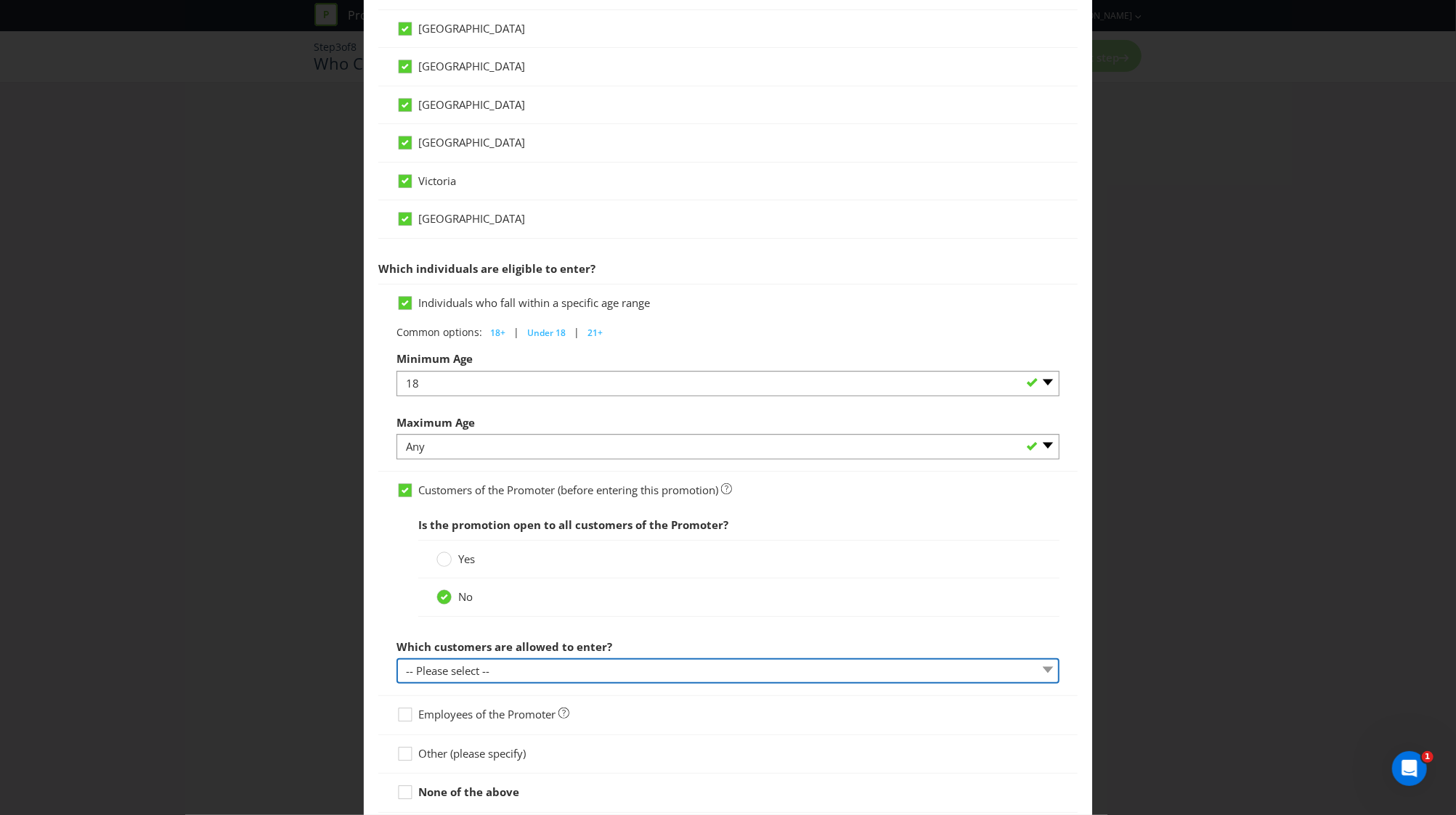
click at [476, 666] on select "-- Please select -- Have a certain type of account Purchased a particular produ…" at bounding box center [728, 671] width 663 height 25
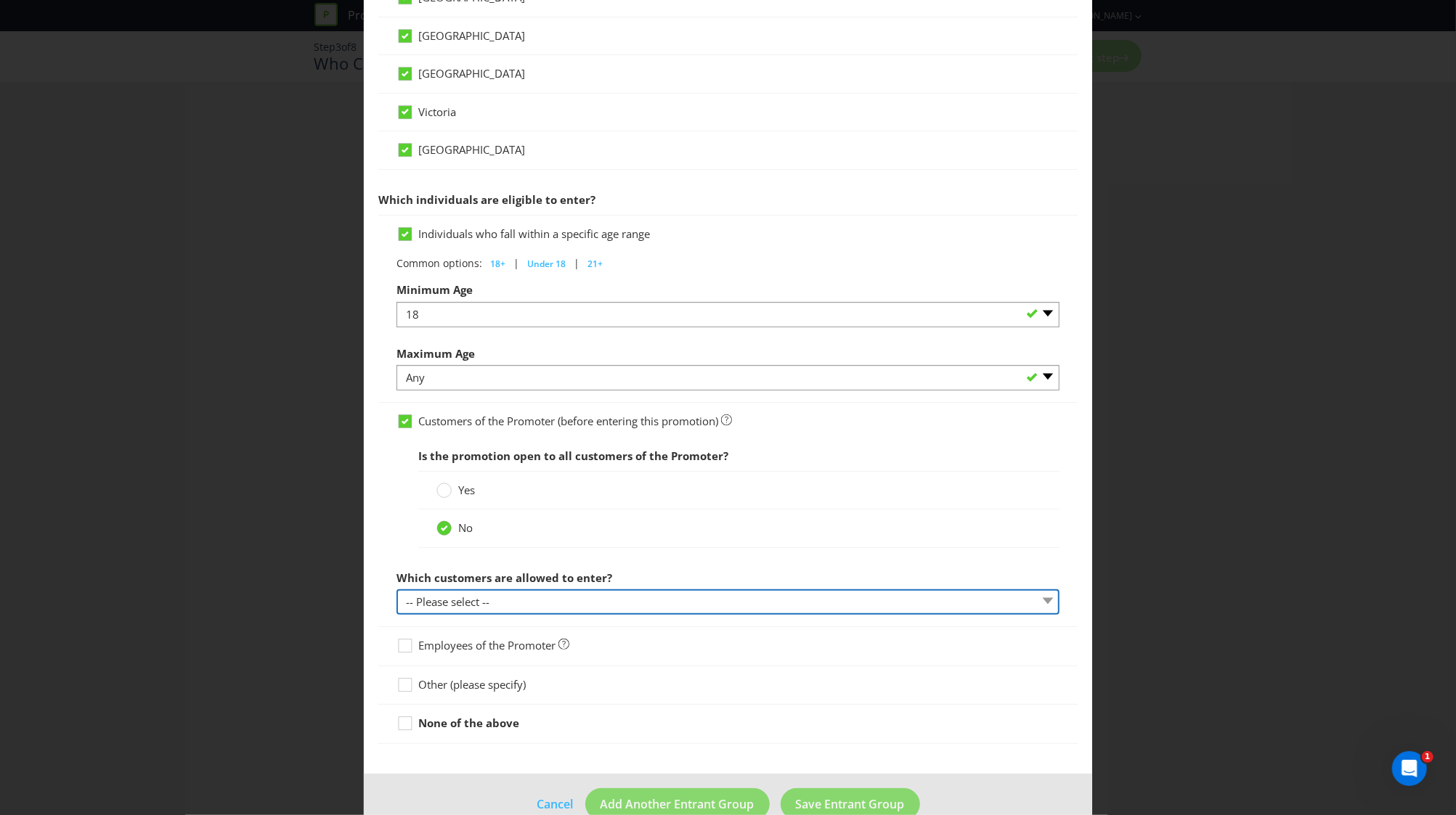
scroll to position [604, 0]
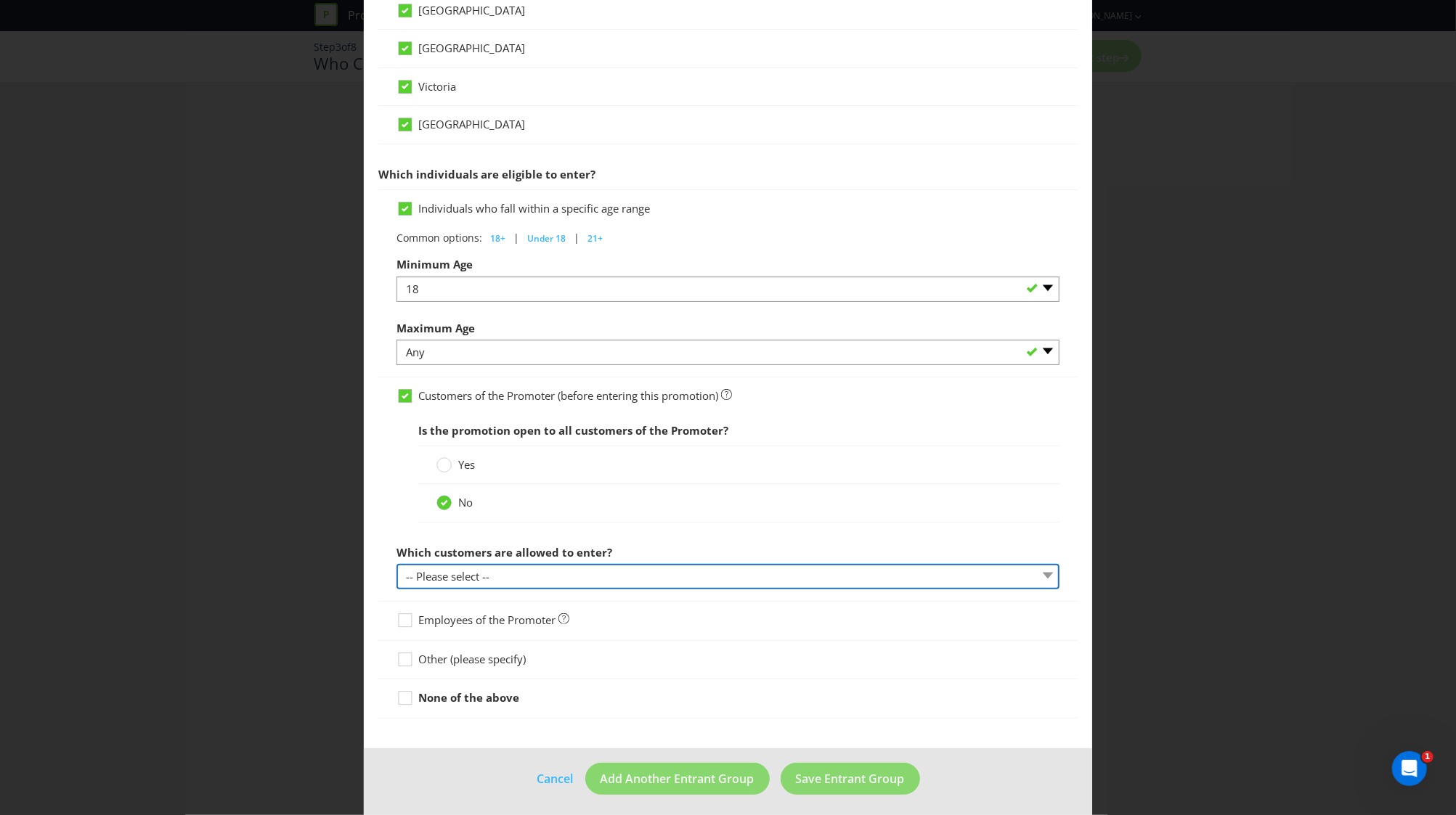
click at [494, 565] on select "-- Please select -- Have a certain type of account Purchased a particular produ…" at bounding box center [728, 577] width 663 height 25
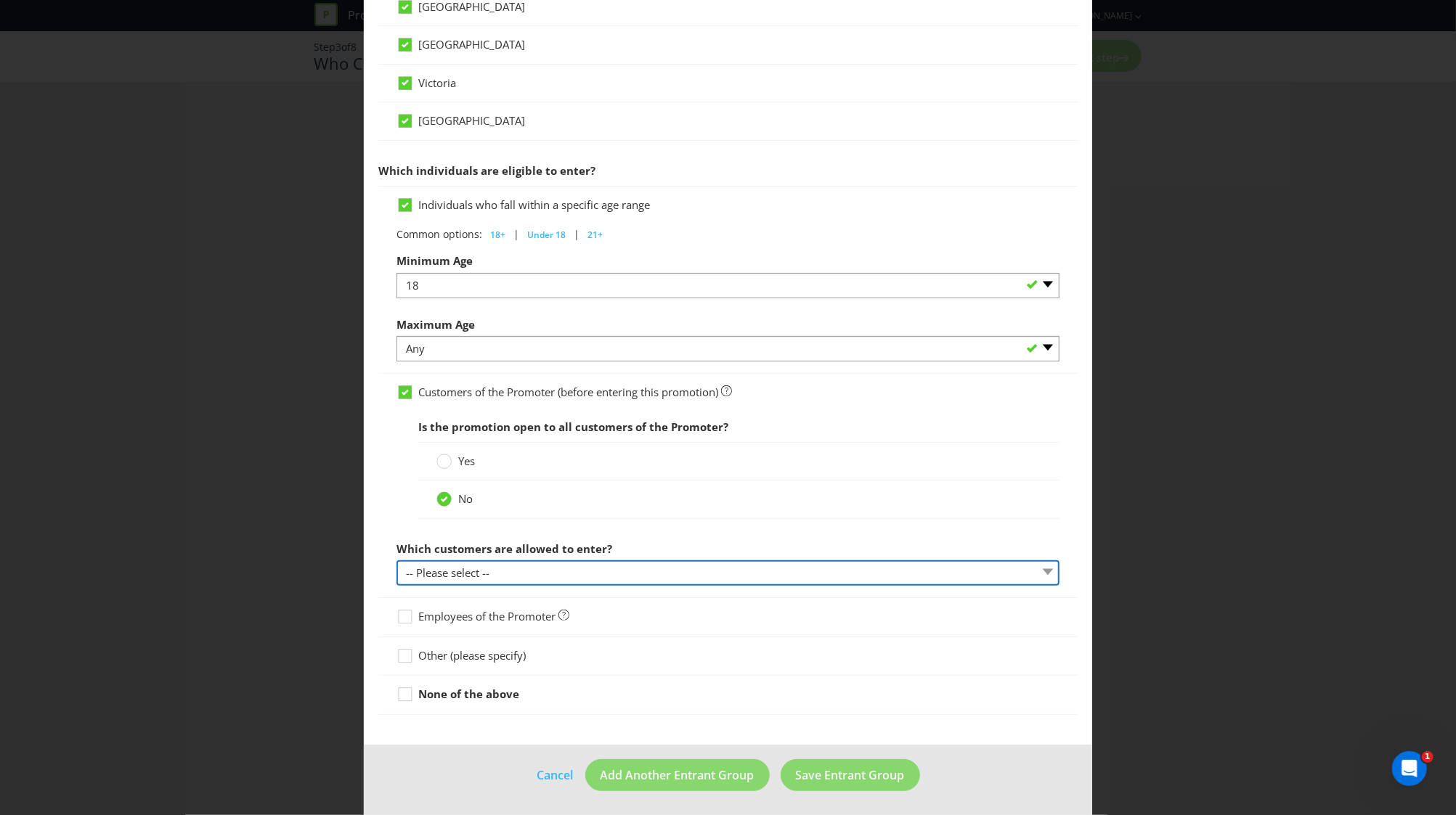
scroll to position [602, 0]
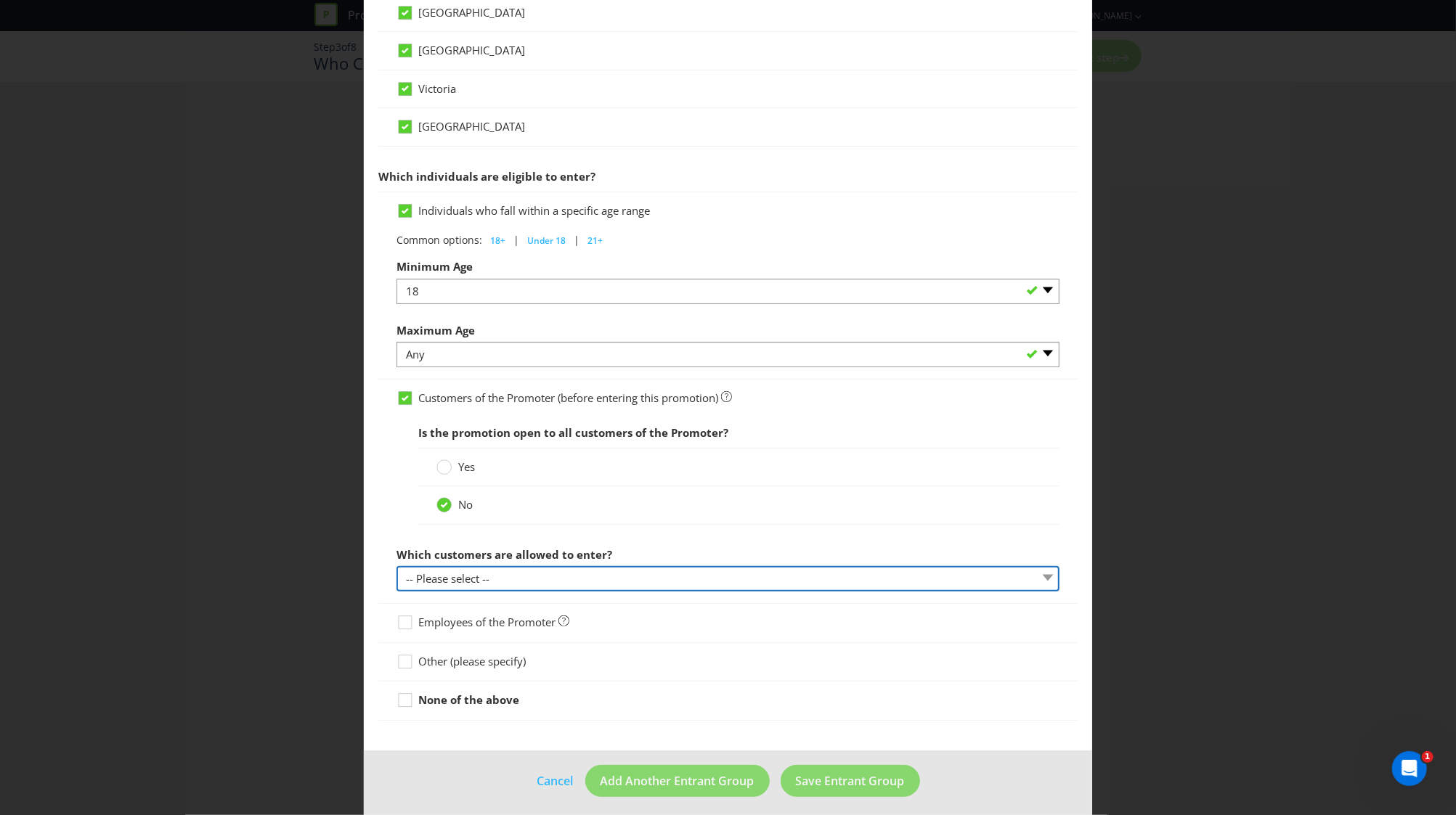
click at [508, 571] on select "-- Please select -- Have a certain type of account Purchased a particular produ…" at bounding box center [728, 579] width 663 height 25
select select "OTHER"
click at [396, 566] on select "-- Please select -- Have a certain type of account Purchased a particular produ…" at bounding box center [728, 579] width 663 height 25
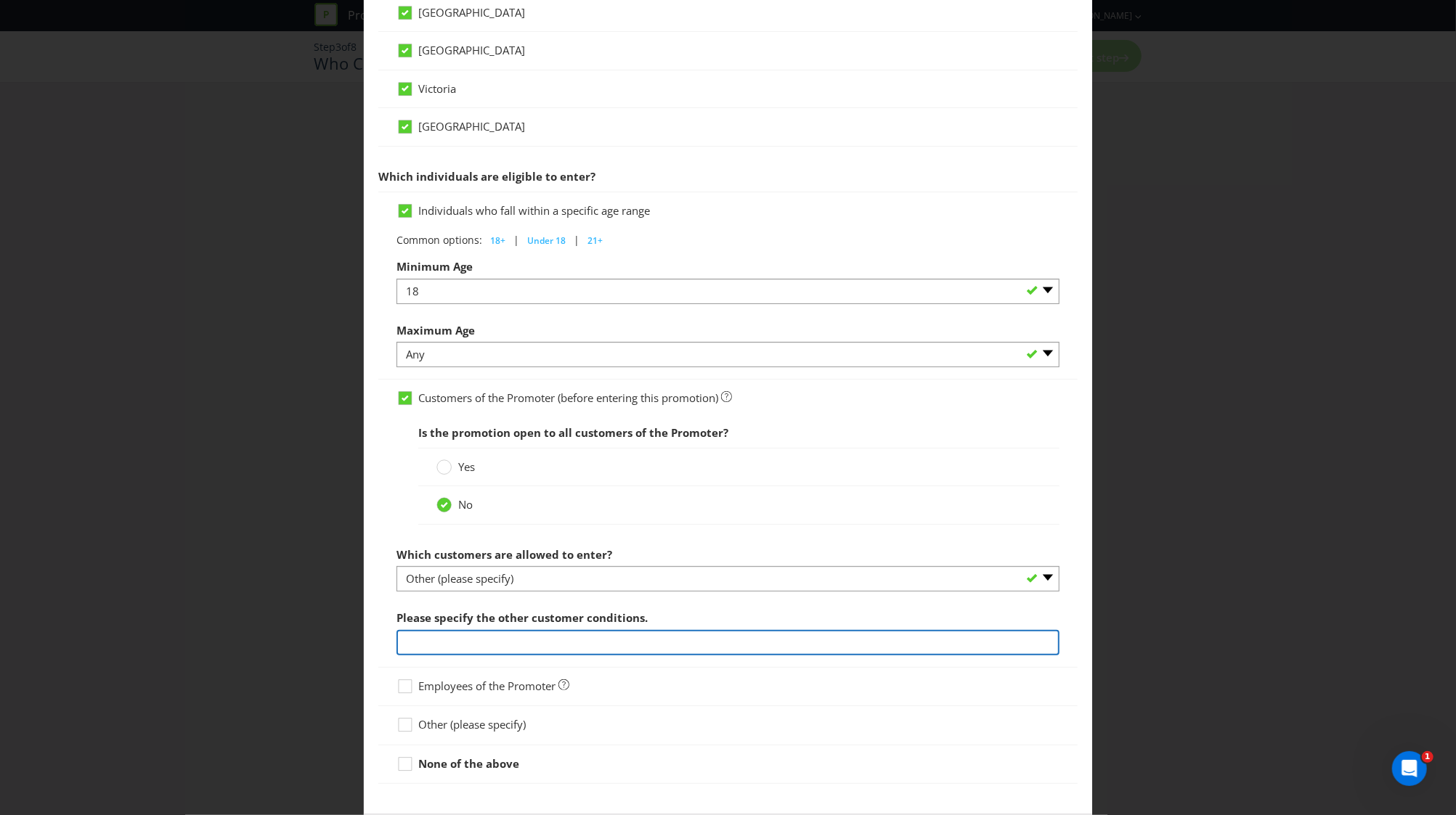
click at [518, 645] on input "text" at bounding box center [728, 643] width 663 height 25
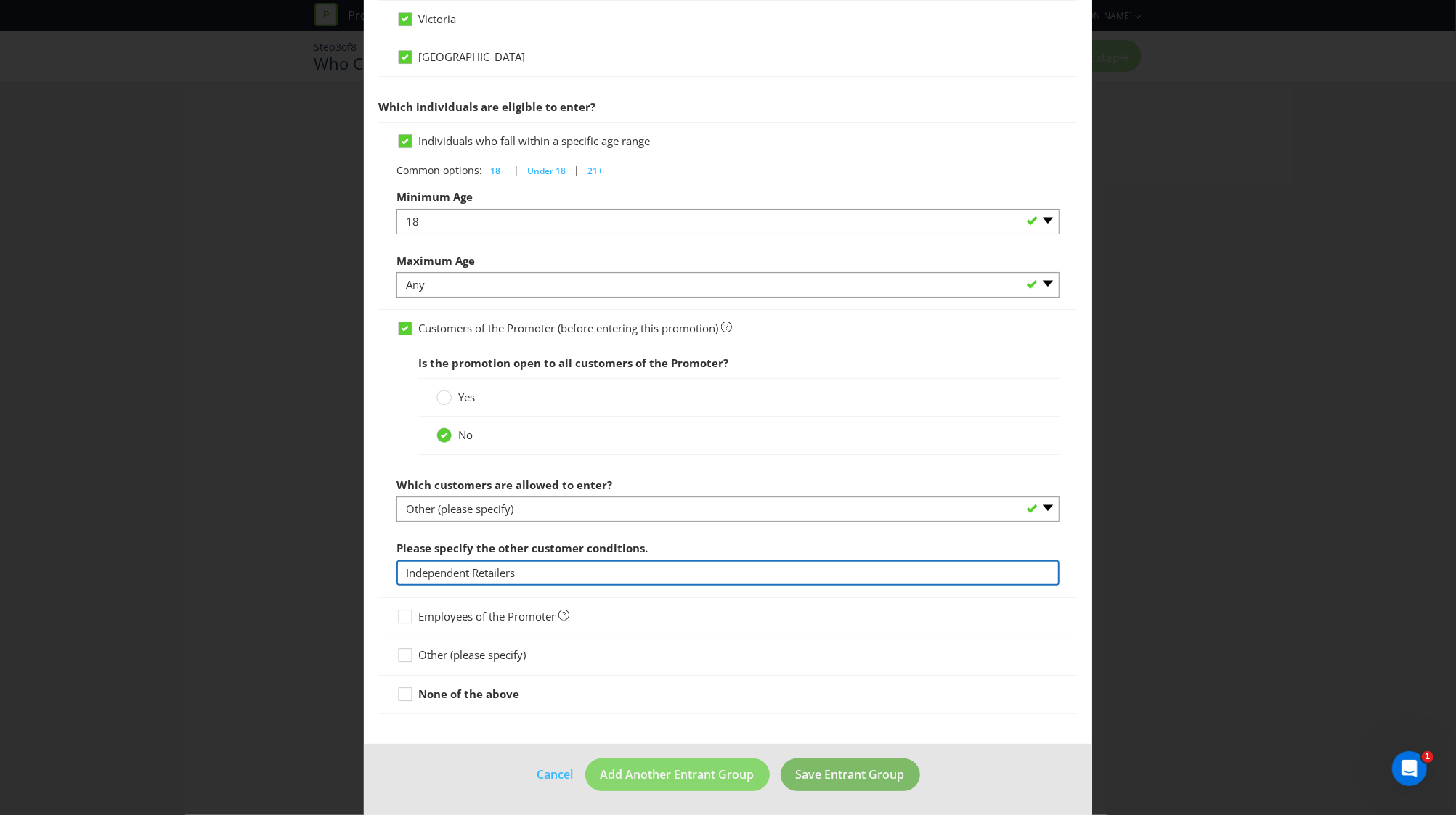
type input "Independent Retailers"
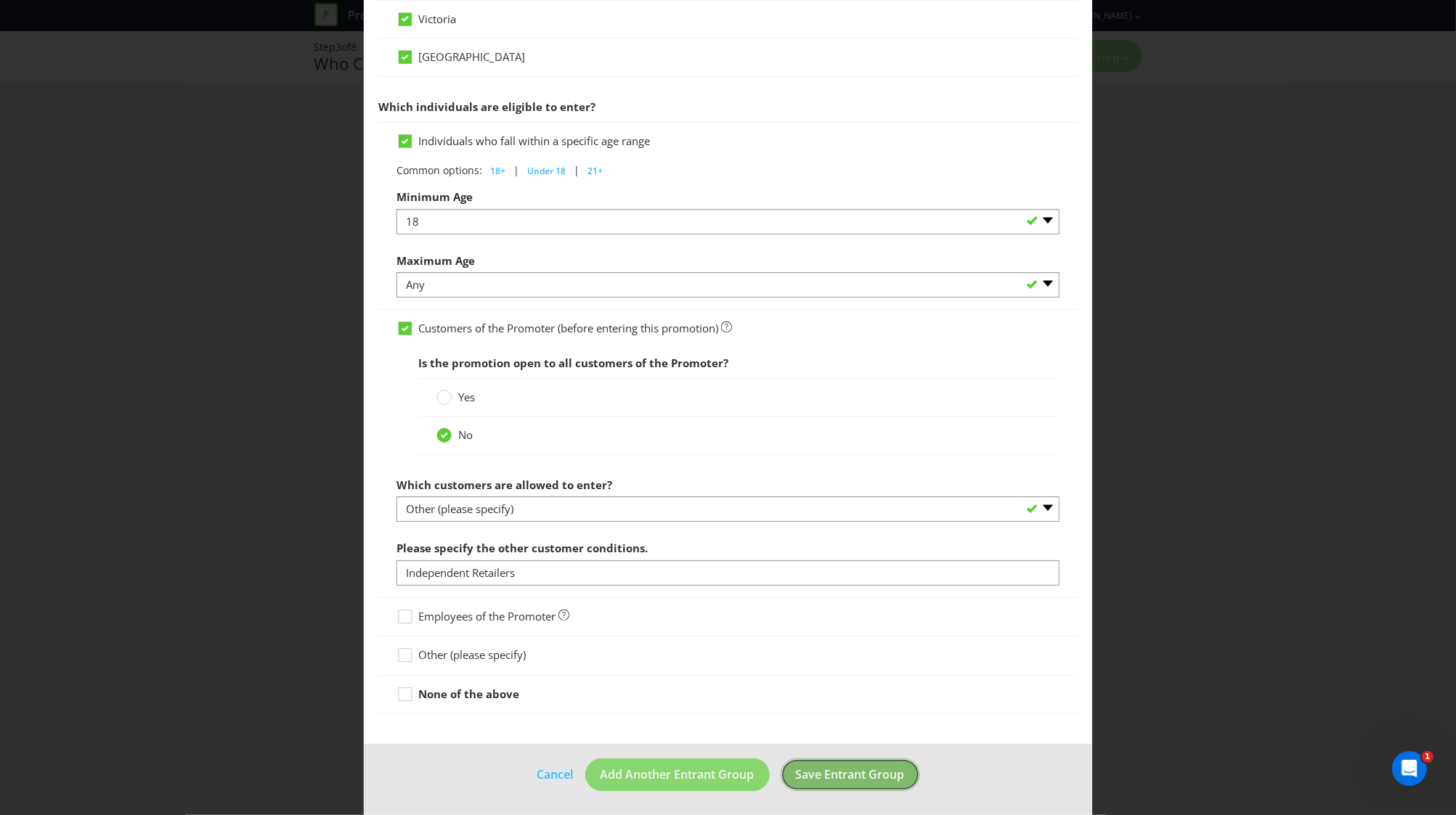
click at [869, 758] on button "Save Entrant Group" at bounding box center [850, 775] width 140 height 33
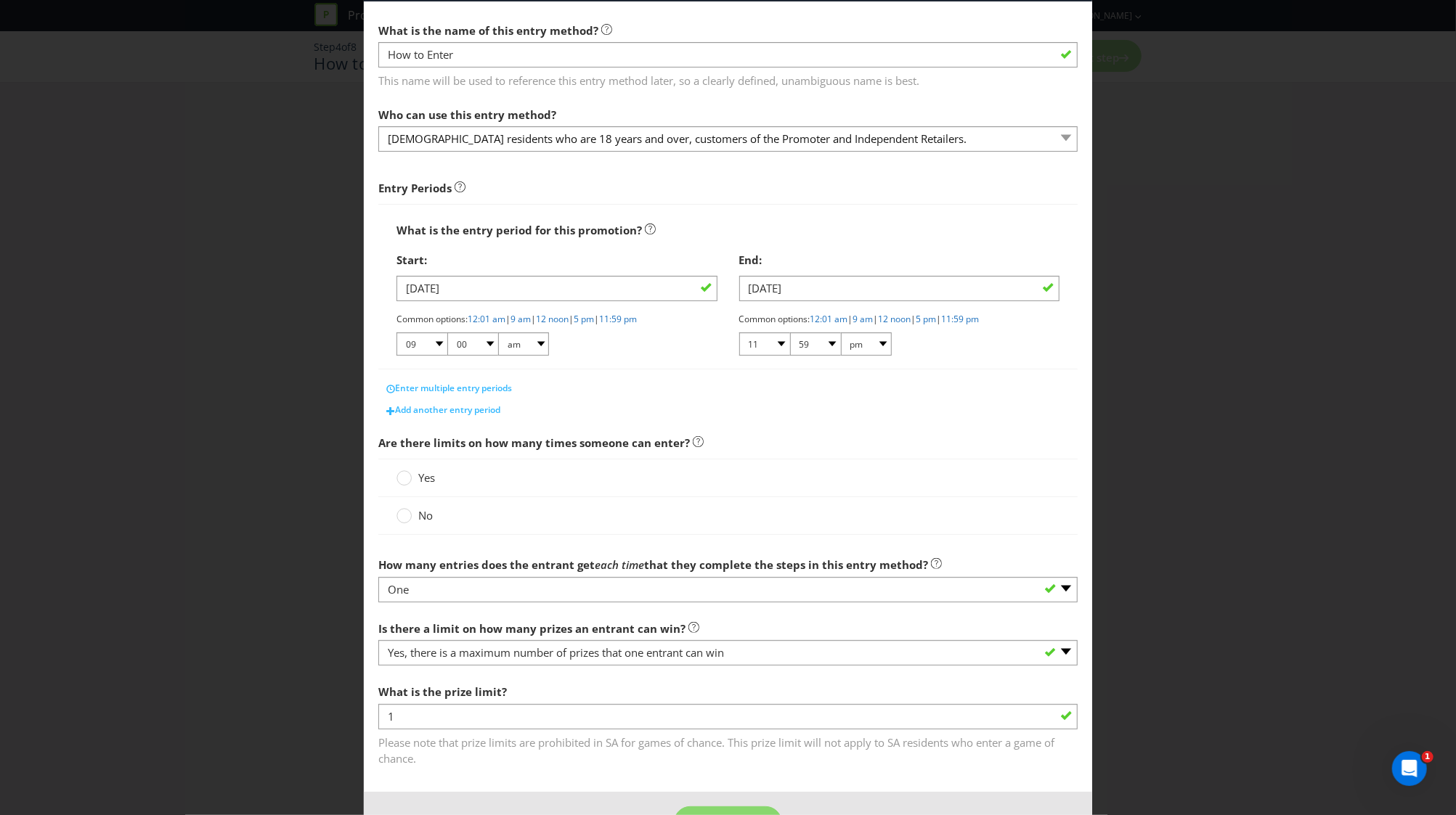
scroll to position [110, 0]
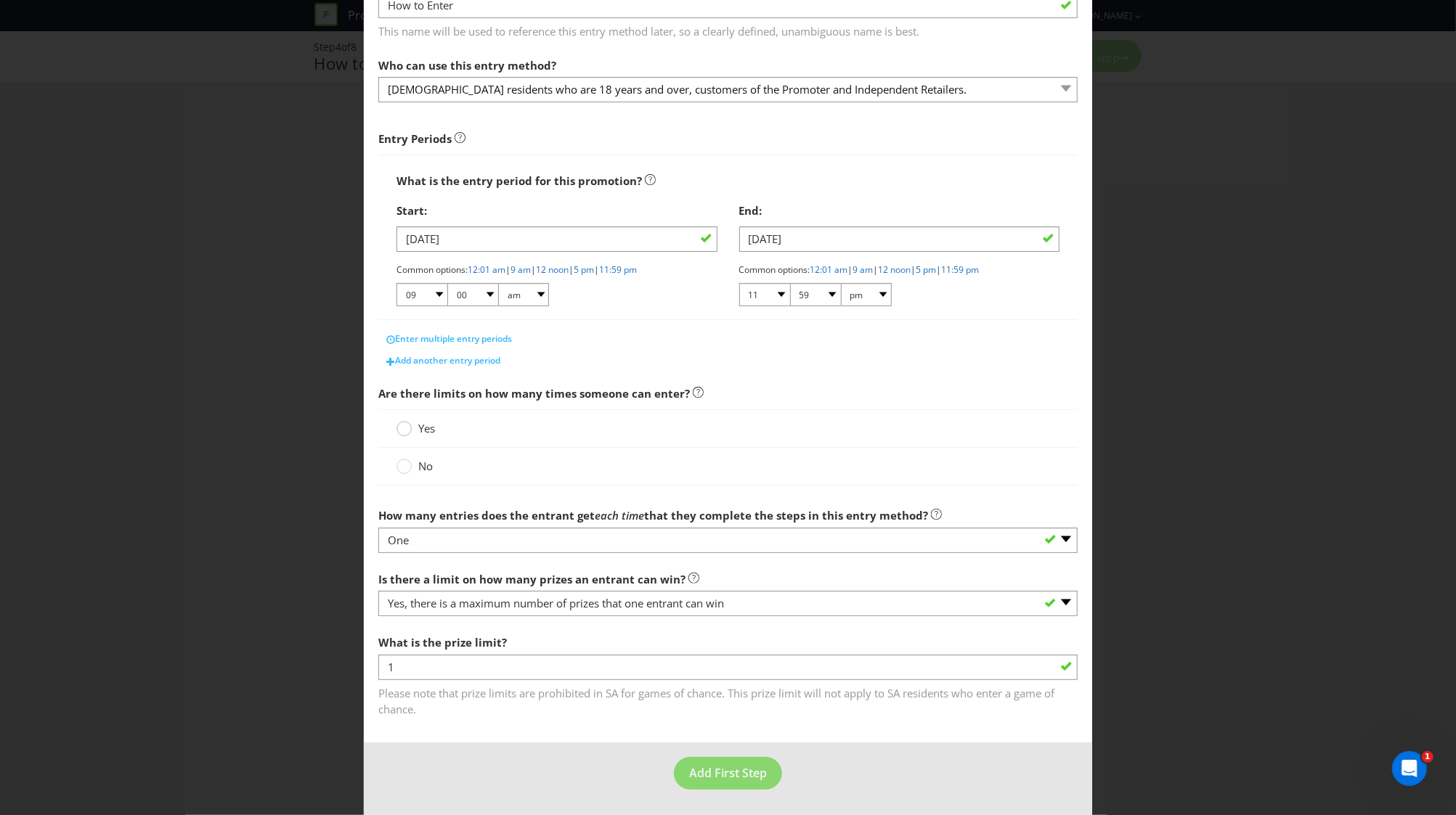
click at [402, 437] on div at bounding box center [403, 430] width 14 height 19
click at [0, 0] on input "Yes" at bounding box center [0, 0] width 0 height 0
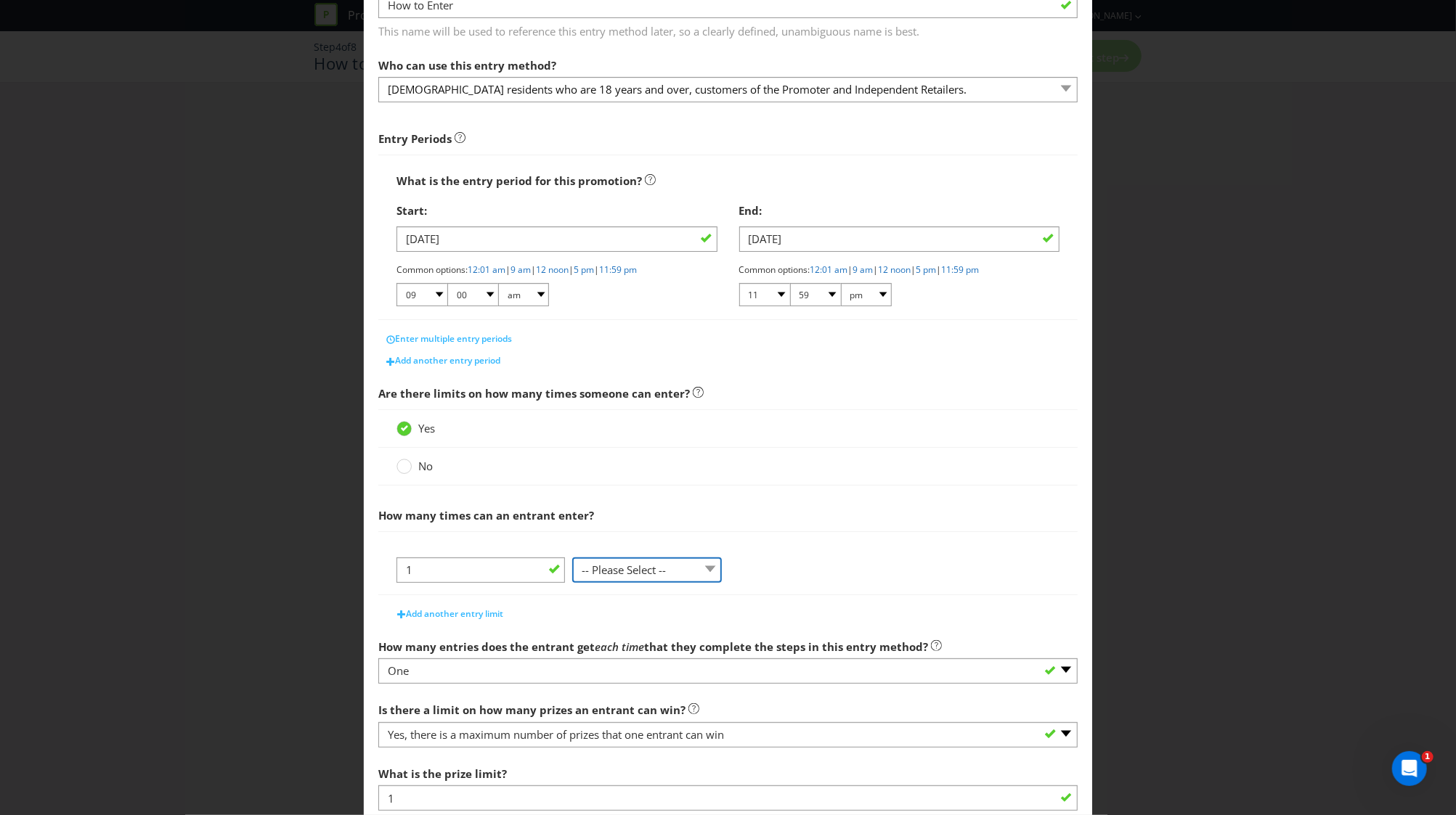
click at [662, 576] on select "-- Please Select -- per person per day per purchase per transaction Other (plea…" at bounding box center [647, 570] width 149 height 25
select select "PER_PERSON"
click at [572, 583] on select "-- Please Select -- per person per day per purchase per transaction Other (plea…" at bounding box center [647, 570] width 149 height 25
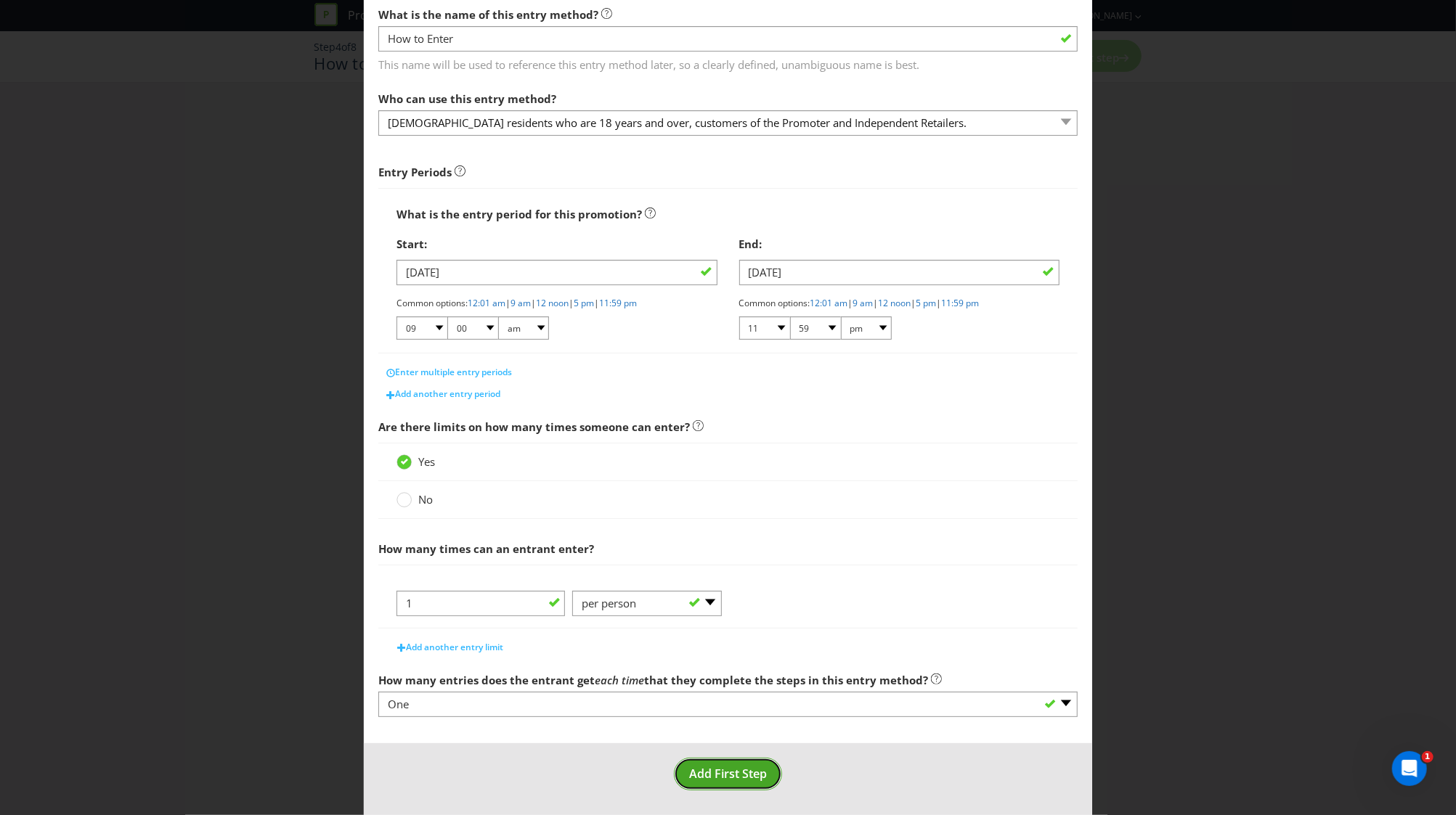
click at [711, 769] on span "Add First Step" at bounding box center [728, 773] width 78 height 16
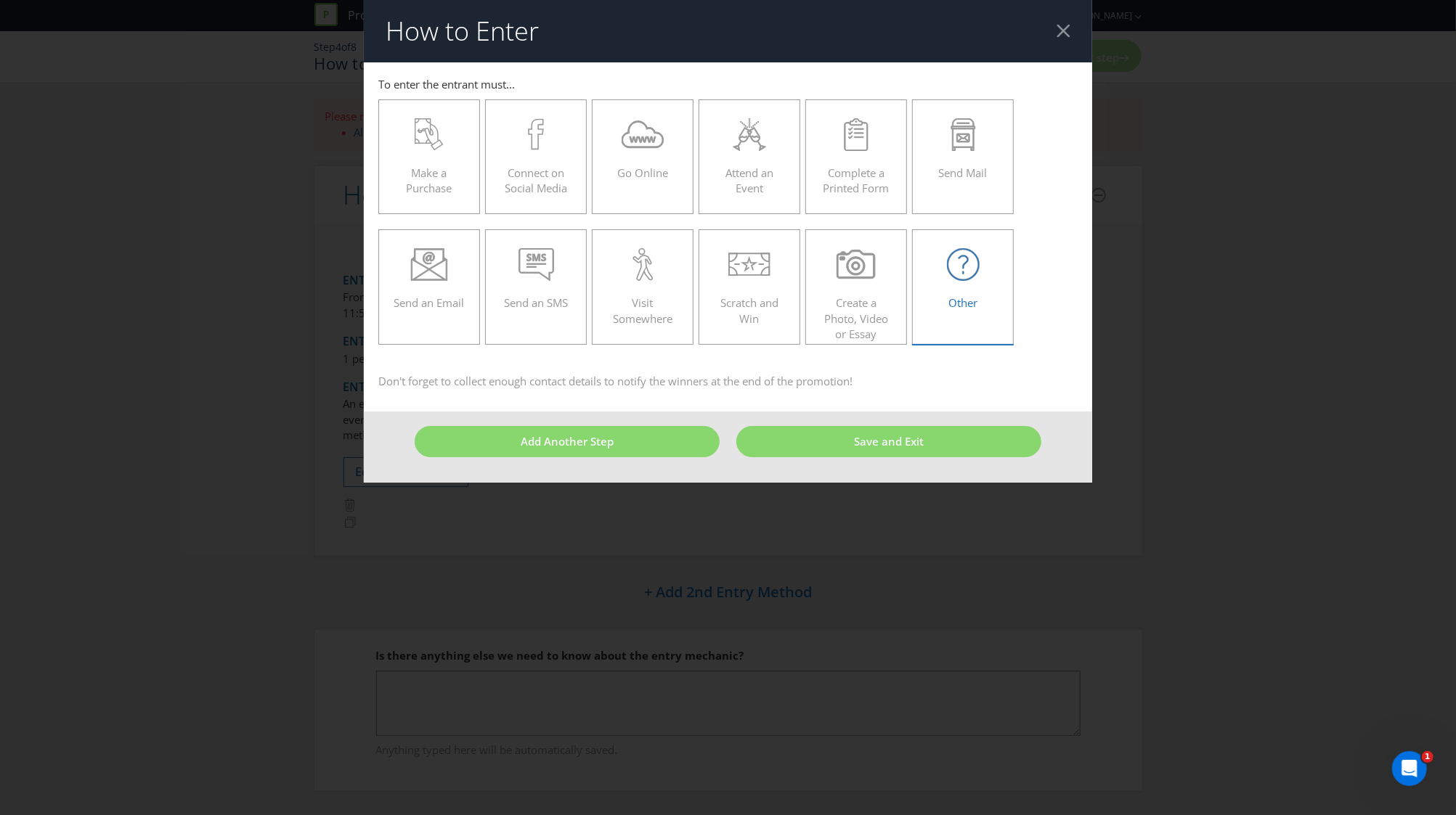
click at [950, 286] on div "Other" at bounding box center [962, 280] width 71 height 65
click at [0, 0] on input "Other" at bounding box center [0, 0] width 0 height 0
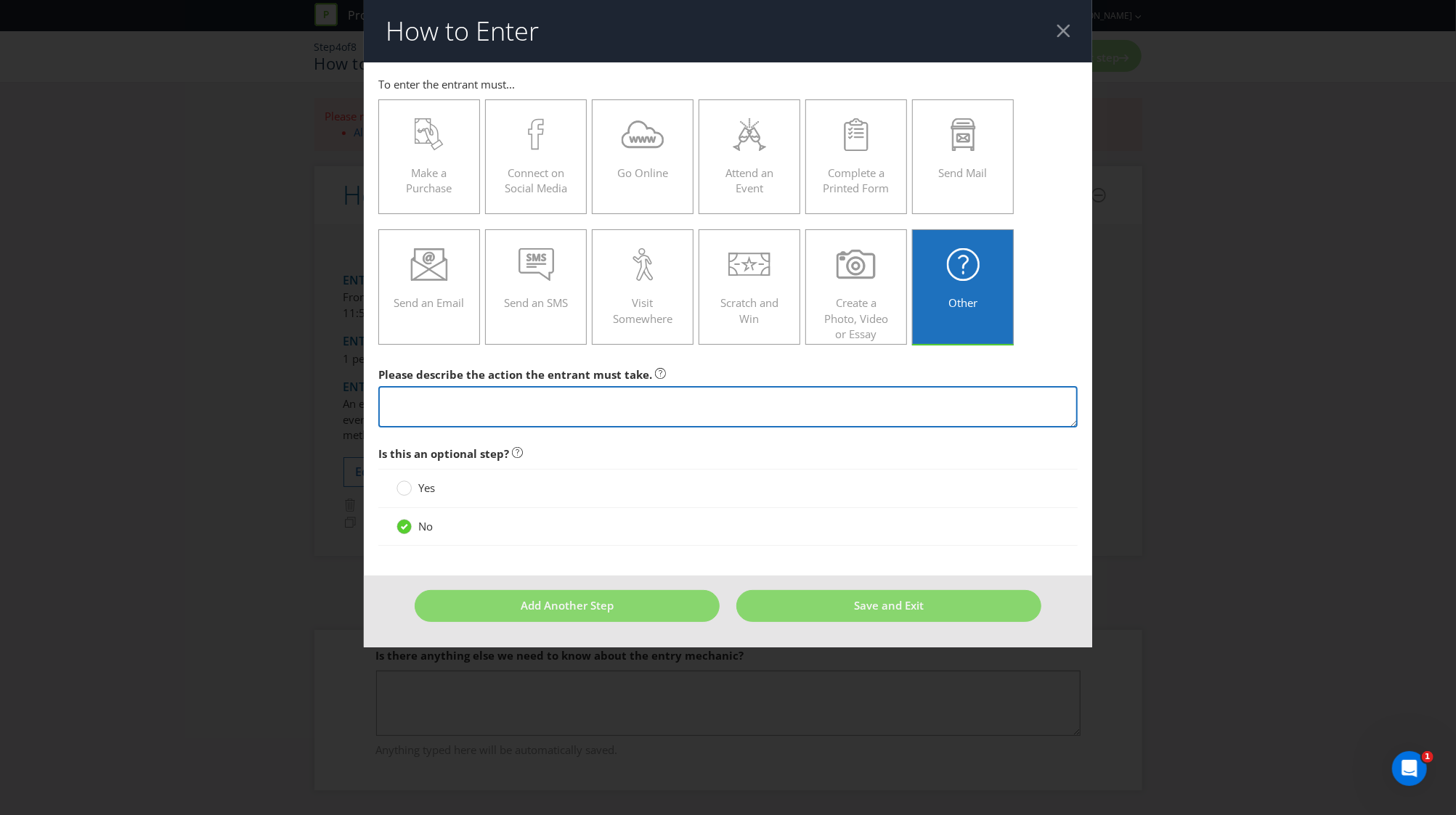
click at [666, 408] on textarea at bounding box center [728, 406] width 699 height 41
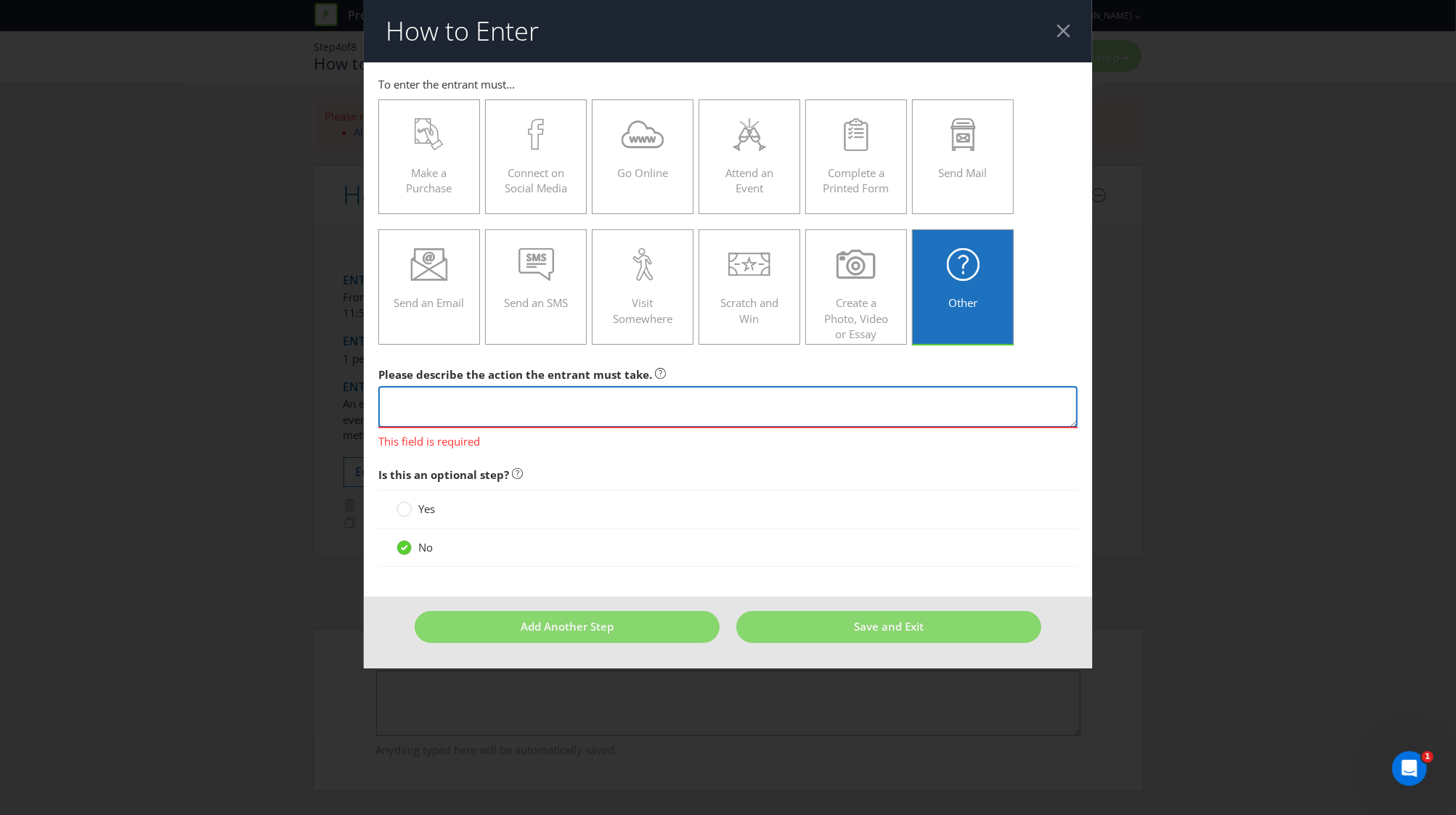
click at [627, 415] on textarea at bounding box center [728, 406] width 699 height 41
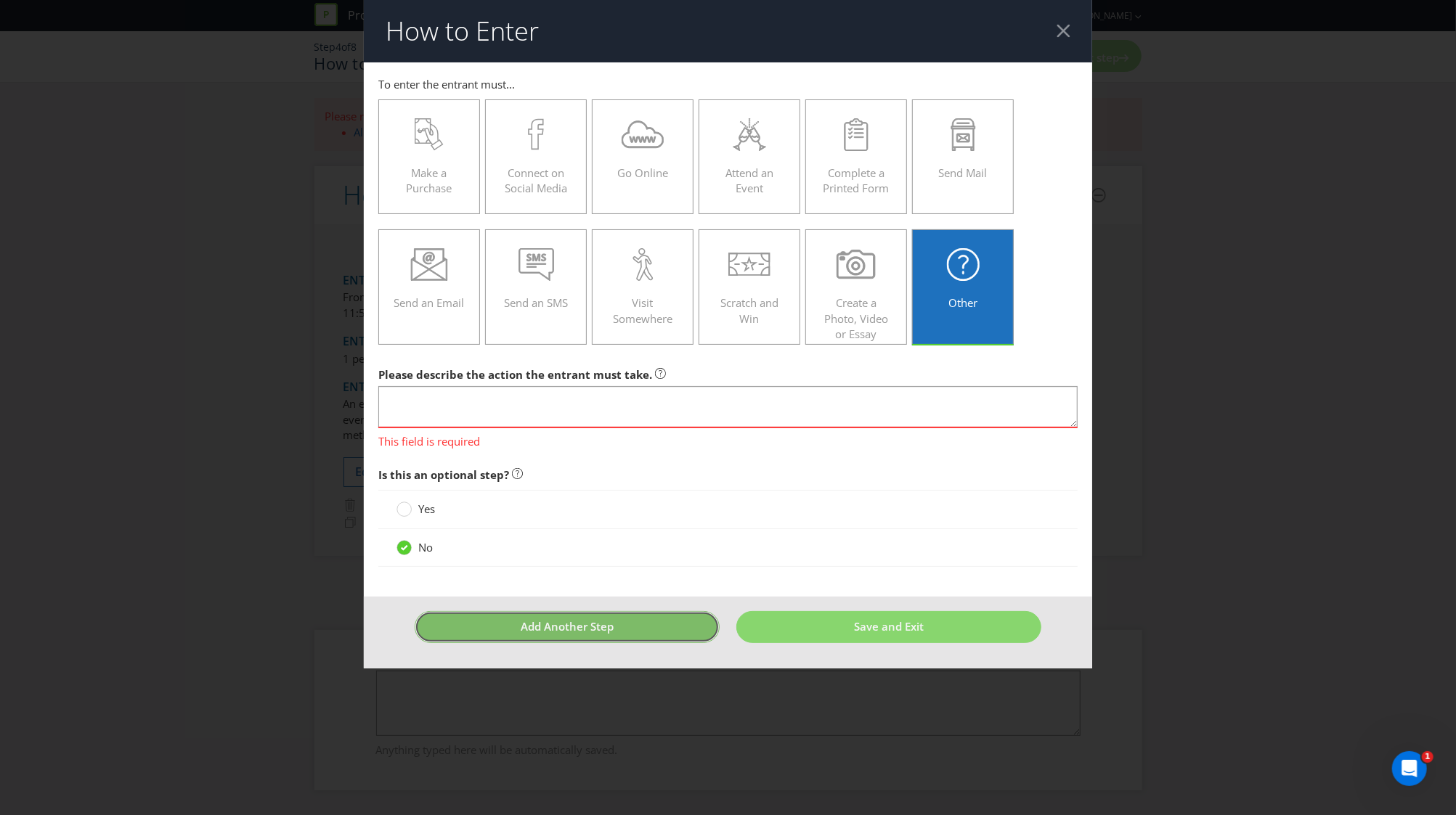
click at [638, 630] on button "Add Another Step" at bounding box center [567, 627] width 305 height 31
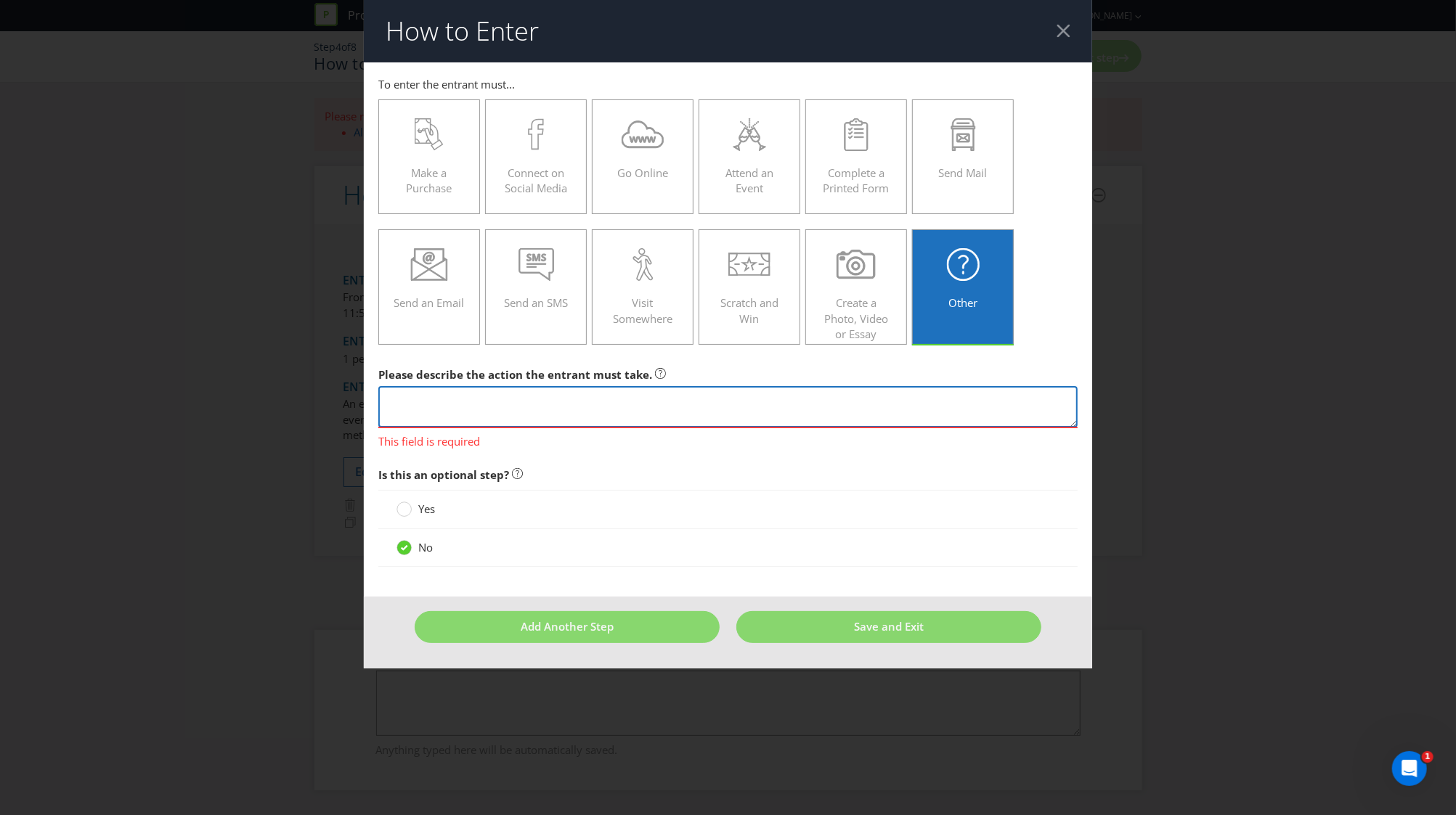
click at [574, 409] on textarea at bounding box center [728, 406] width 699 height 41
click at [599, 409] on textarea at bounding box center [728, 406] width 699 height 41
paste textarea "[URL][DOMAIN_NAME][DOMAIN_NAME]"
type textarea "[URL][DOMAIN_NAME][DOMAIN_NAME]"
paste textarea "o Submit Solo product scan data (6-week period vs LY) o Feature the Wake Up and…"
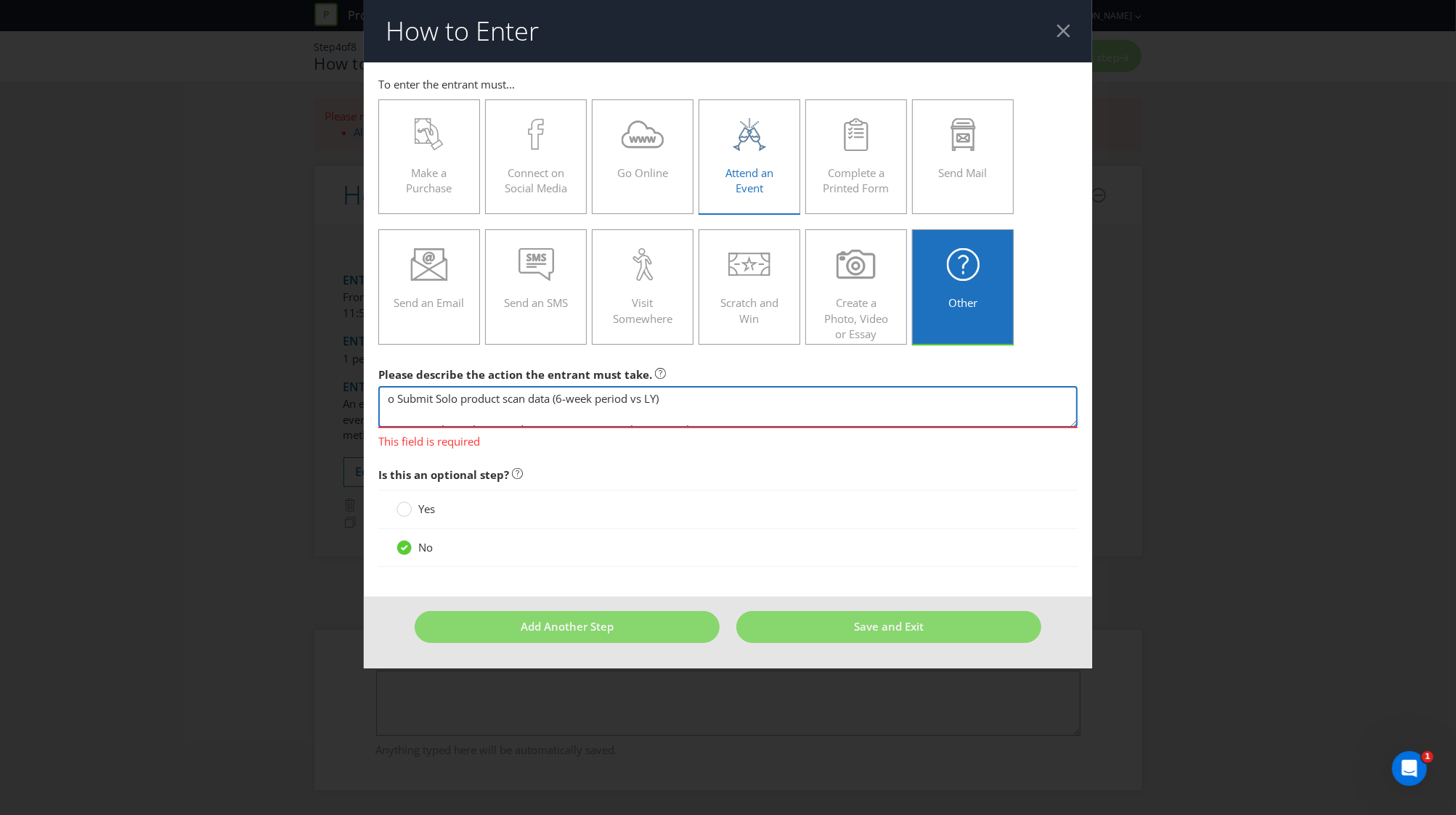
scroll to position [103, 0]
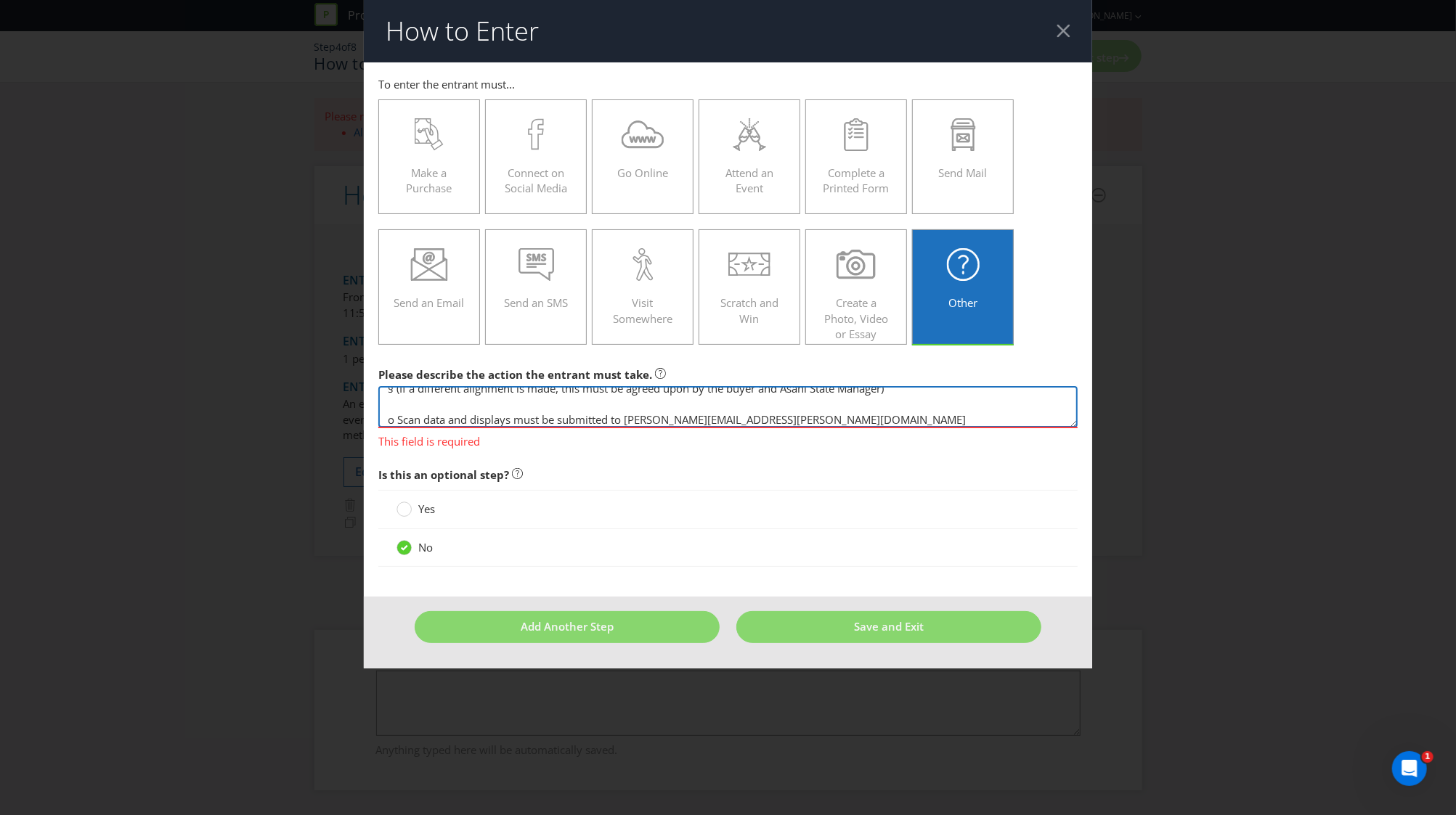
type textarea "o Submit Solo product scan data (6-week period vs LY) o Feature the Wake Up and…"
click at [597, 646] on footer "Add Another Step Save and Exit" at bounding box center [728, 632] width 728 height 71
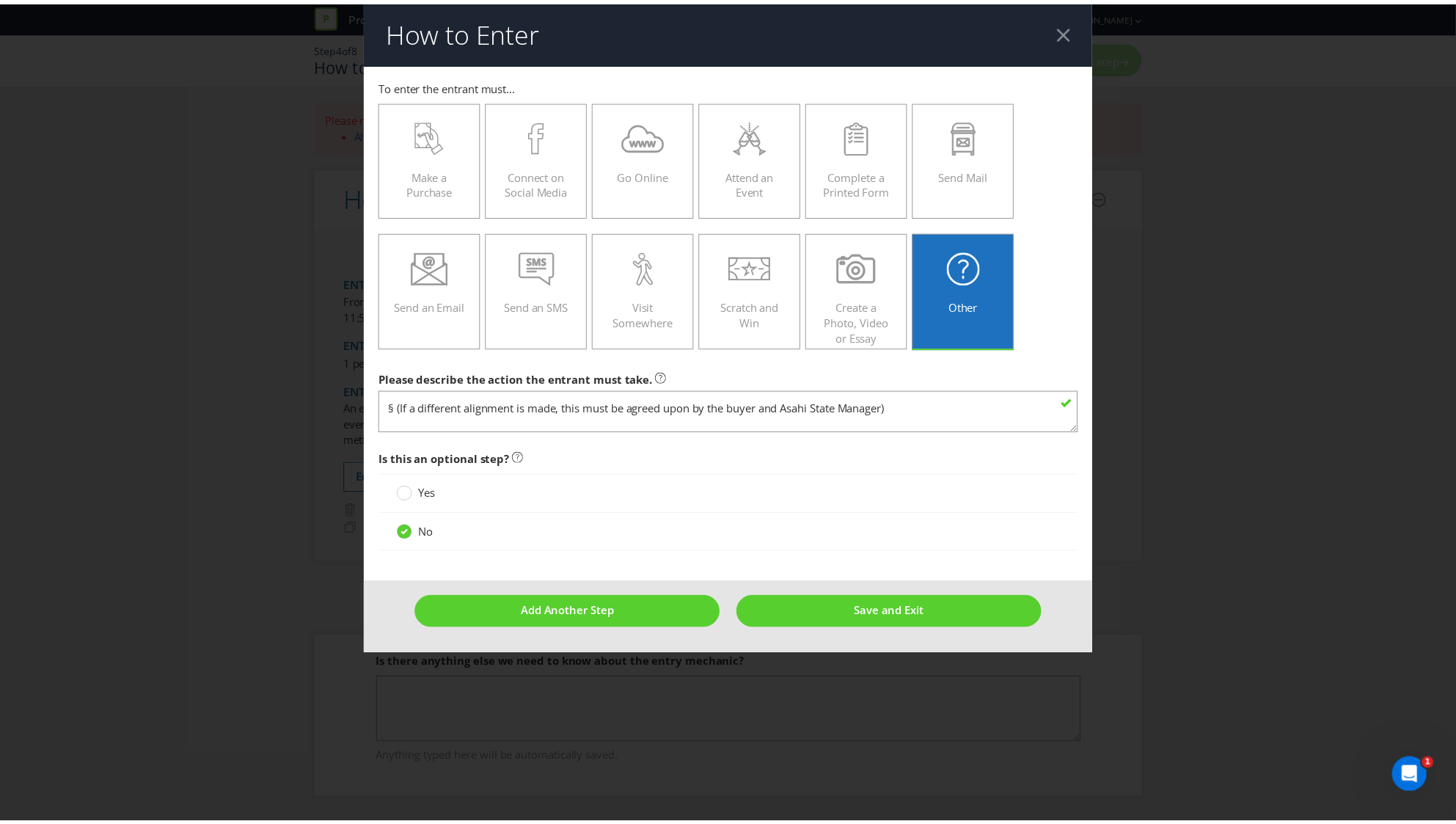
scroll to position [0, 0]
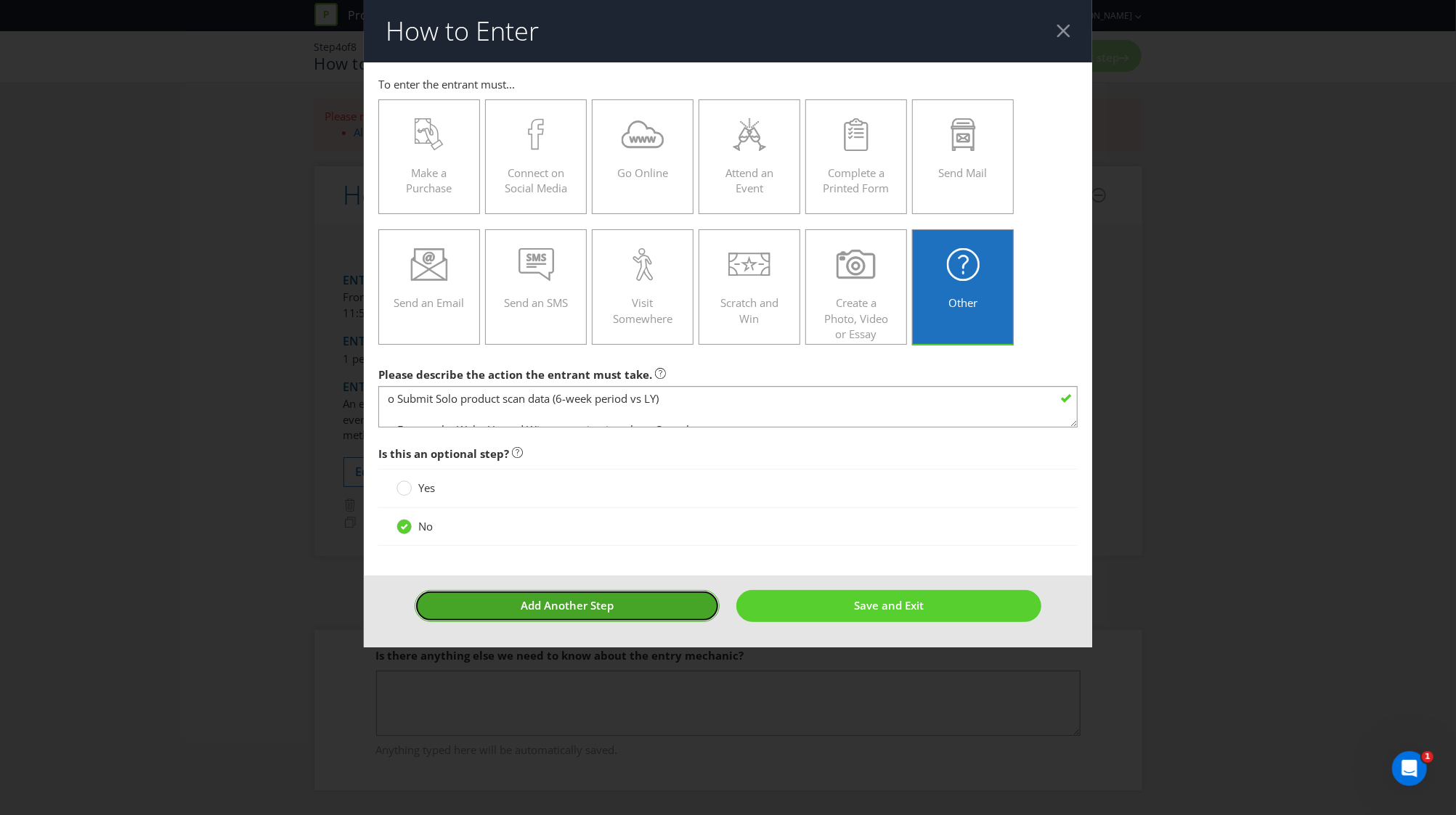
click at [546, 616] on button "Add Another Step" at bounding box center [567, 606] width 305 height 31
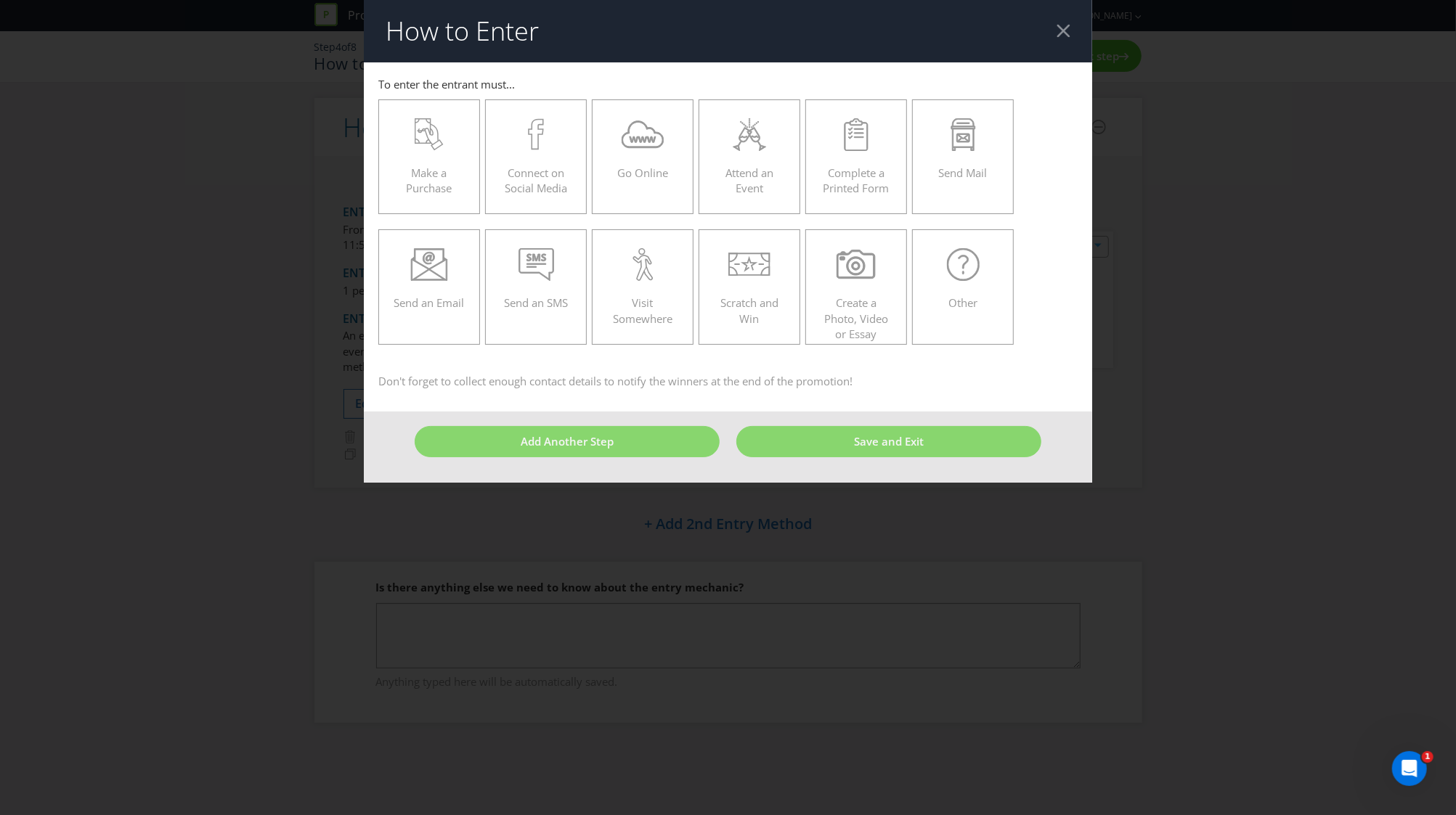
click at [1058, 24] on div at bounding box center [1063, 31] width 14 height 13
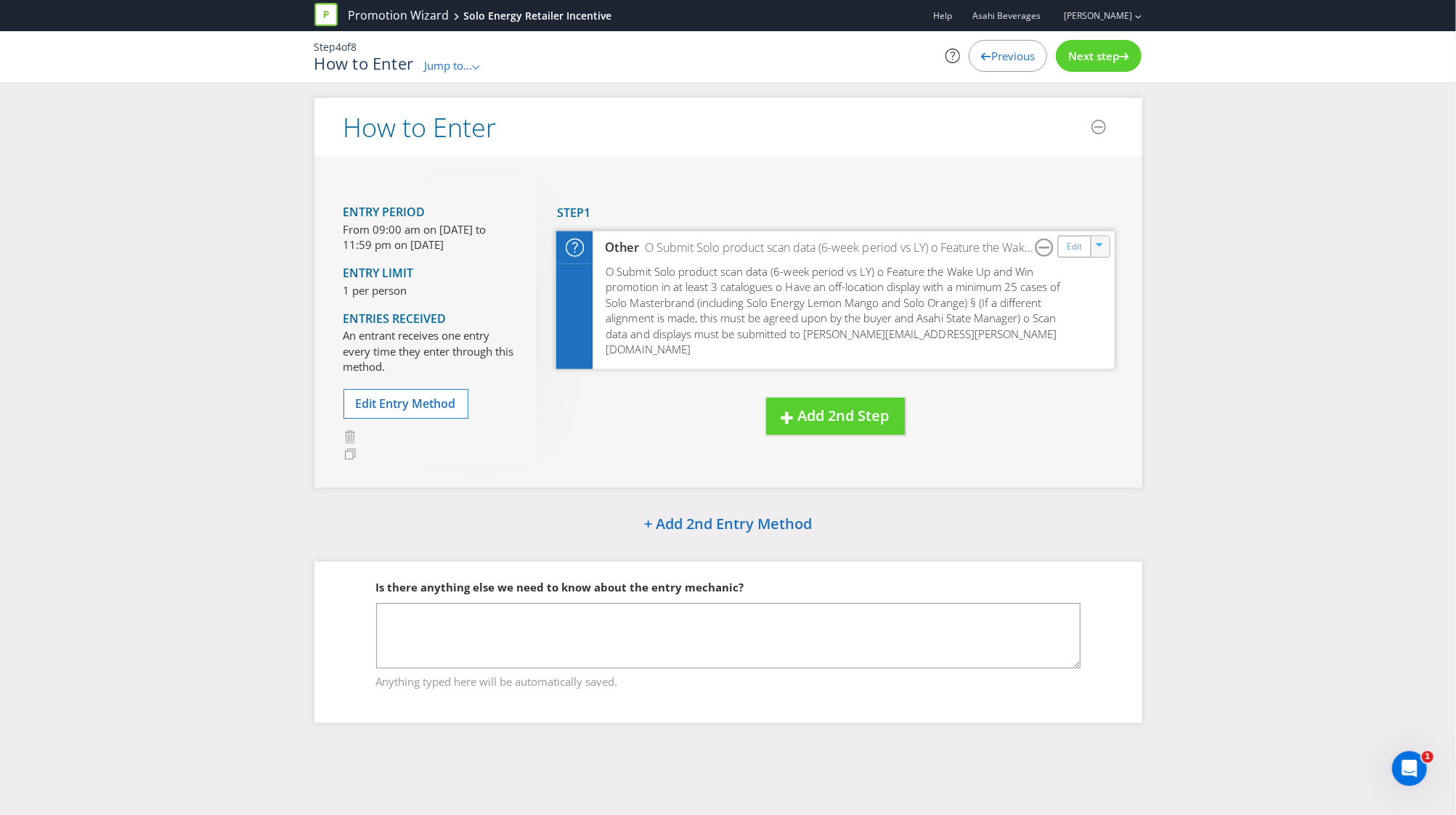
click at [1096, 250] on icon "button" at bounding box center [1100, 247] width 9 height 9
click at [1093, 291] on link "Delete" at bounding box center [1089, 296] width 32 height 14
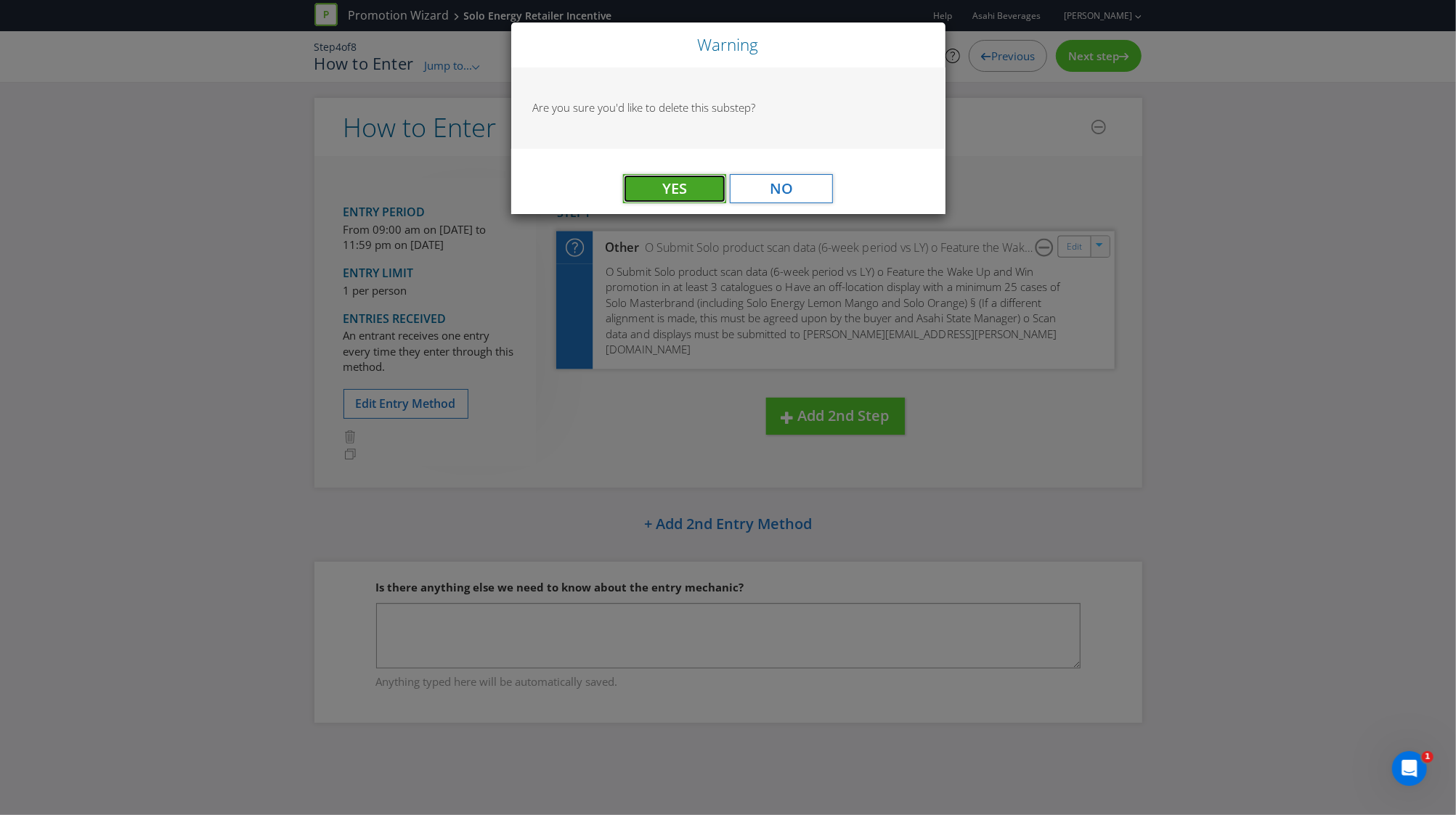
click at [695, 187] on button "Yes" at bounding box center [674, 188] width 103 height 29
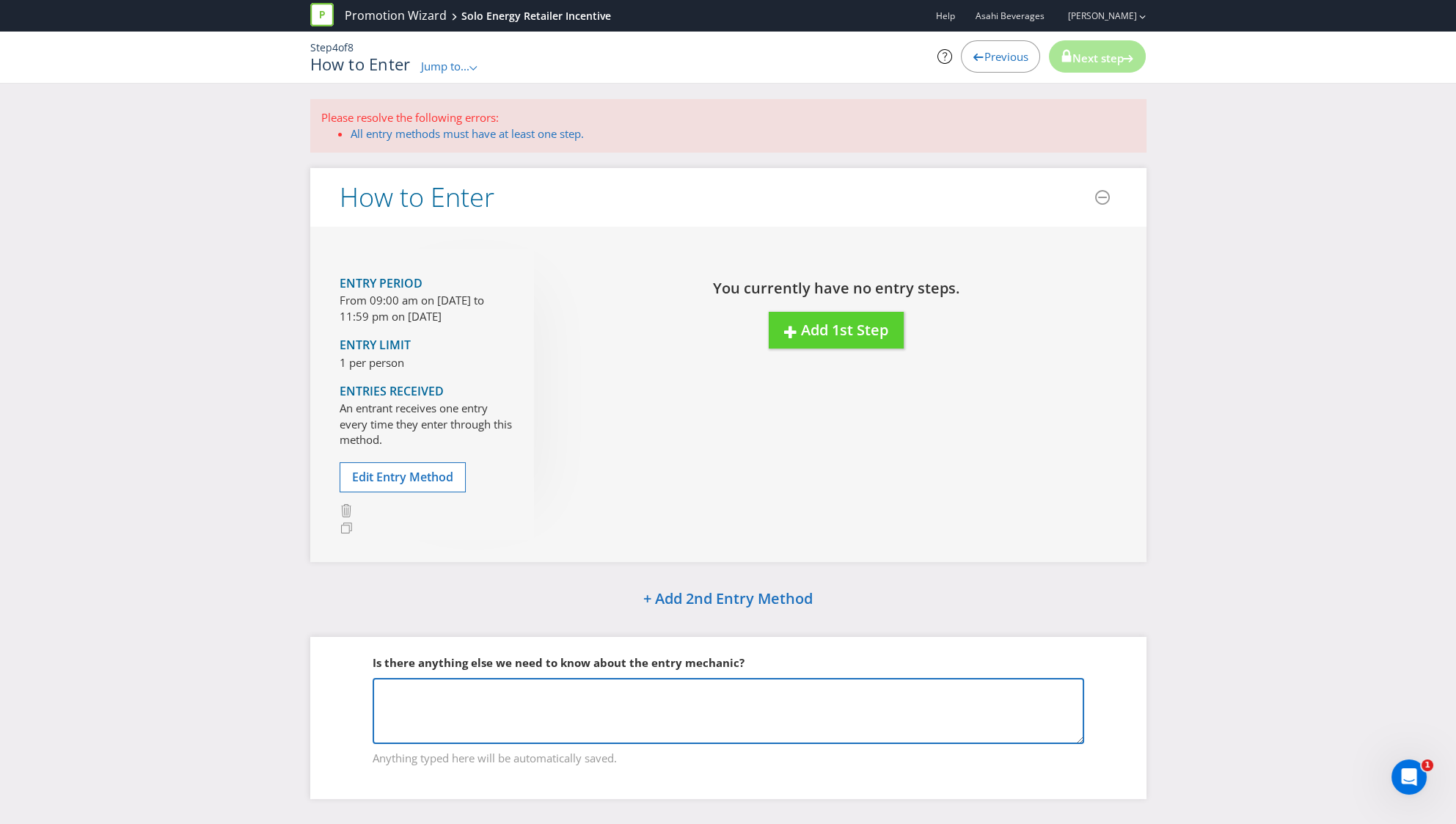
click at [680, 690] on textarea at bounding box center [728, 710] width 712 height 66
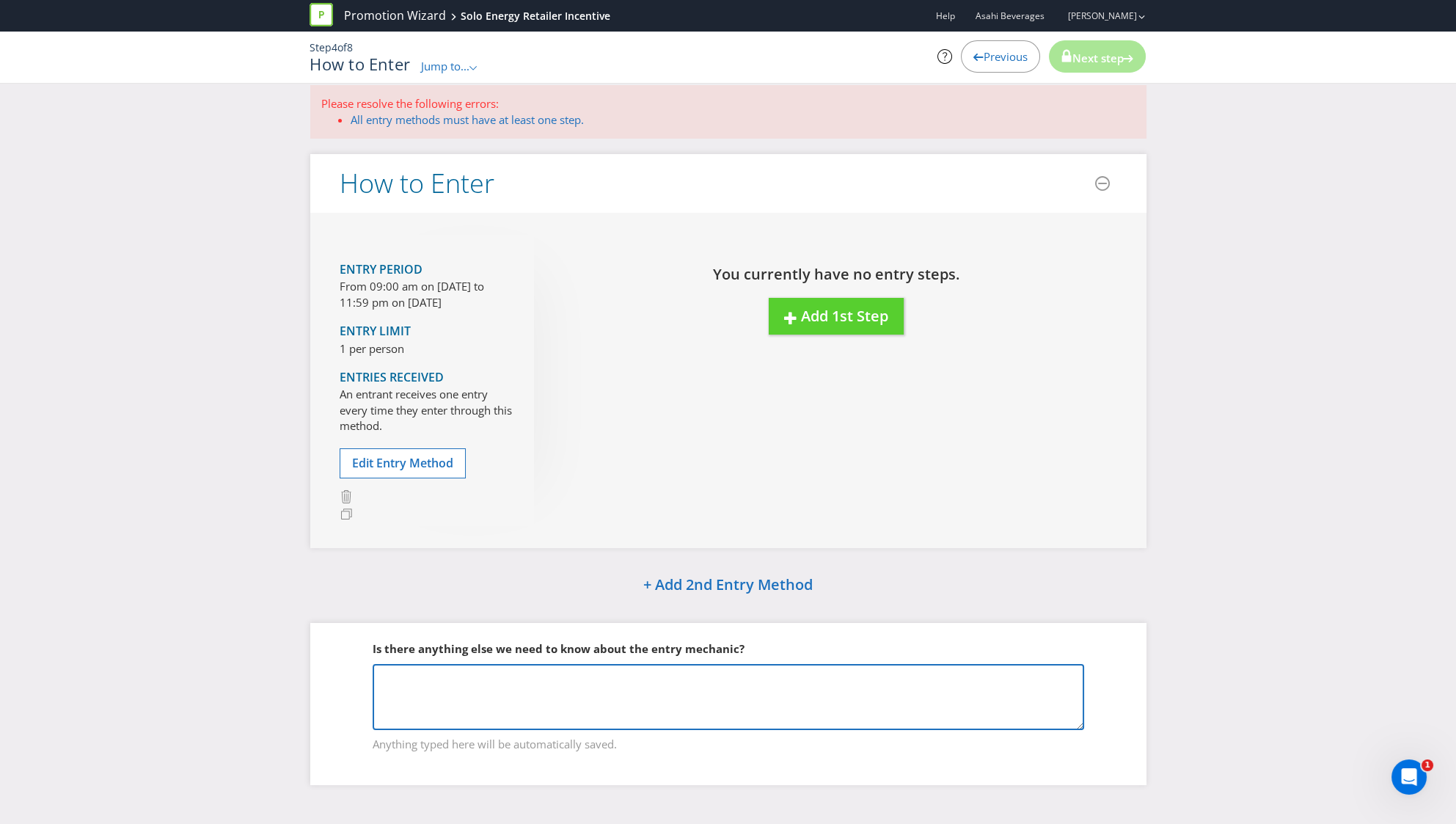
scroll to position [13, 0]
